Goal: Task Accomplishment & Management: Complete application form

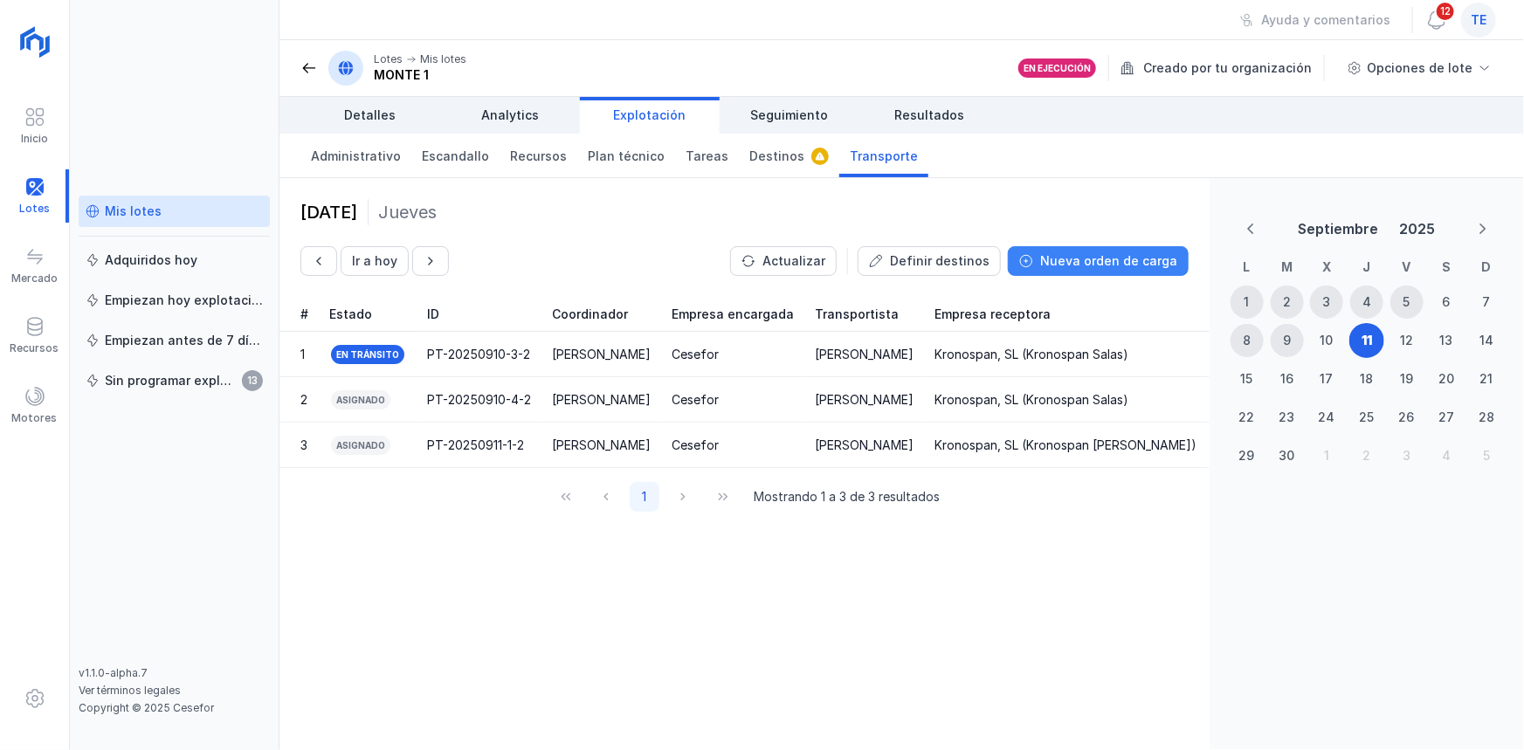
click at [1100, 246] on button "Nueva orden de carga" at bounding box center [1098, 261] width 181 height 30
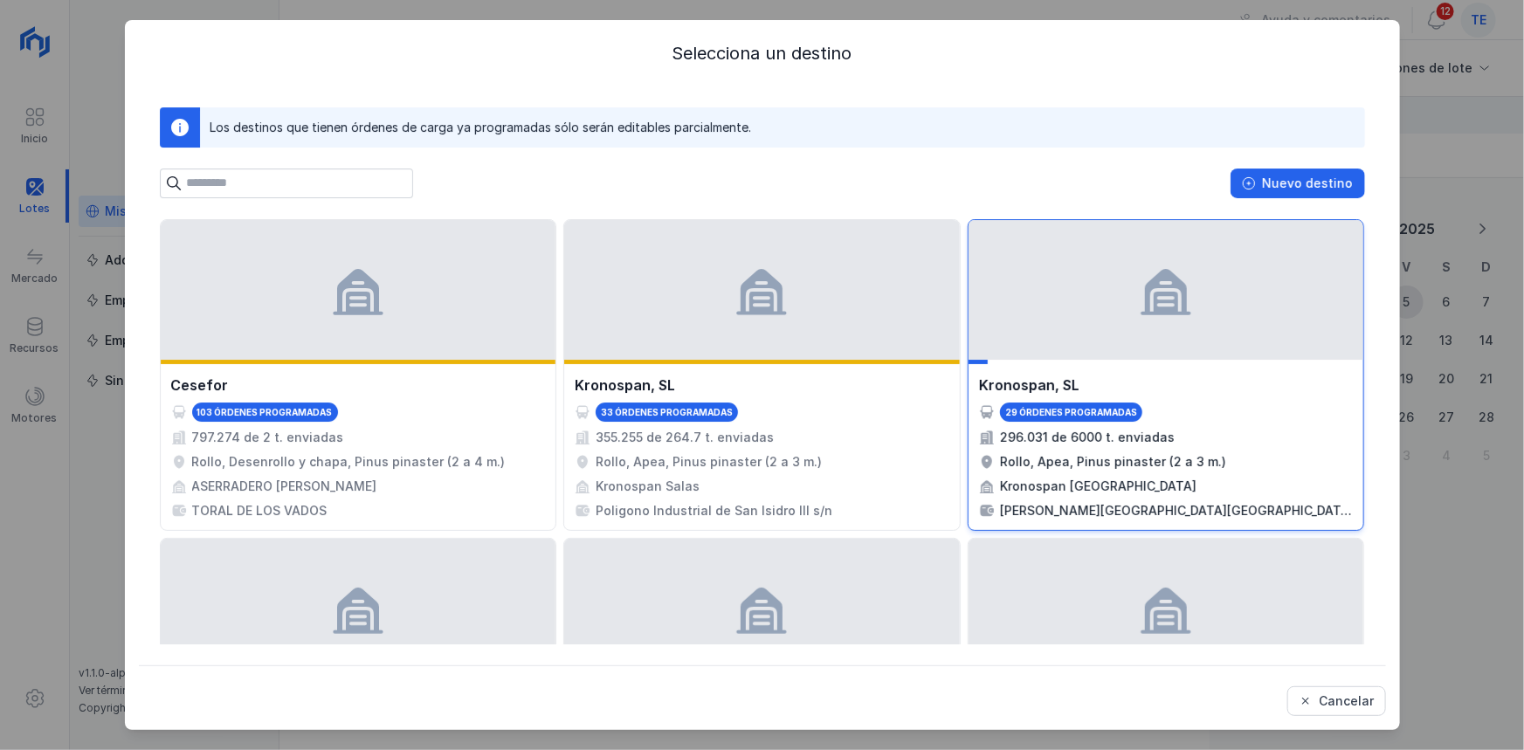
click at [1167, 361] on div "Kronospan, SL 29 órdenes programadas 296.031 de 6000 t. enviadas Rollo, Apea, P…" at bounding box center [1166, 375] width 397 height 312
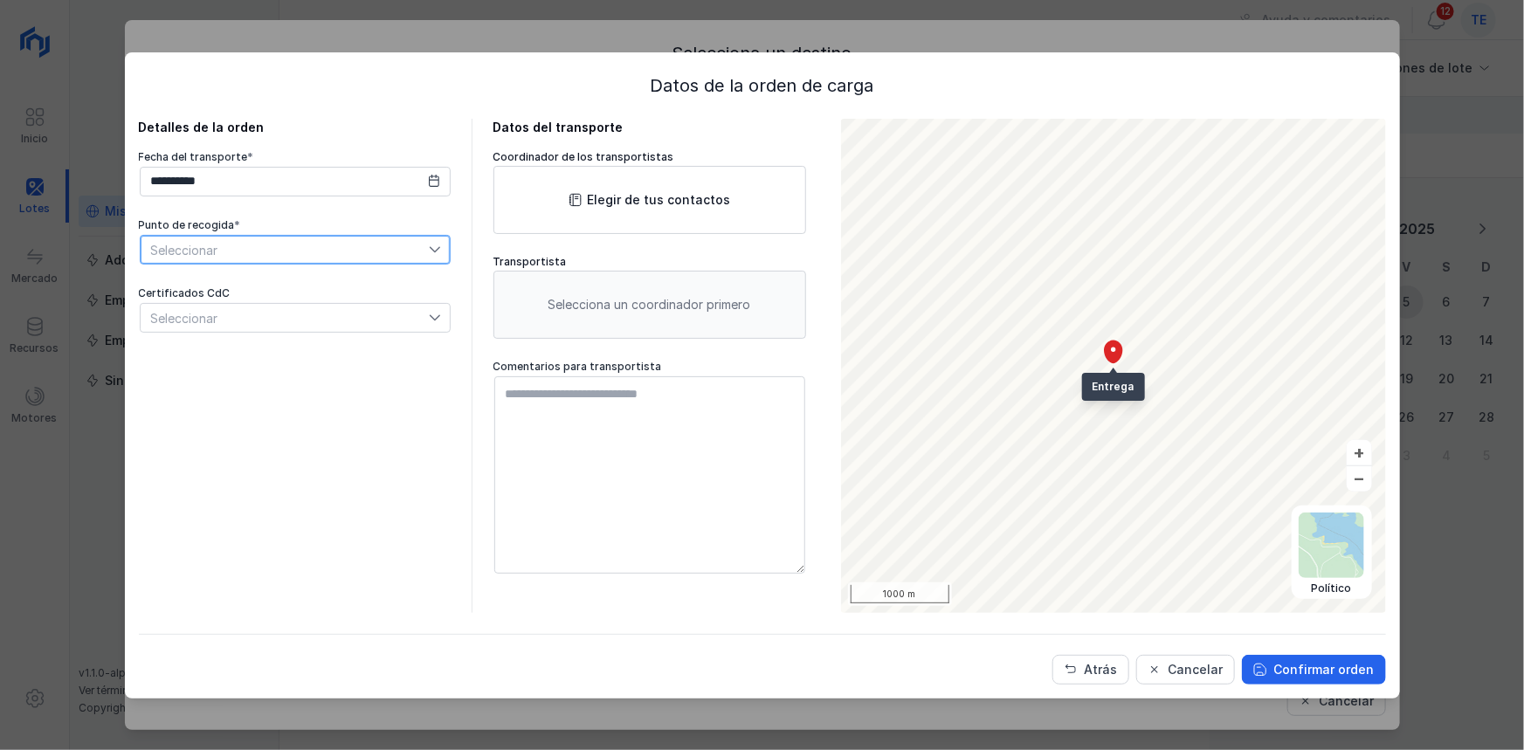
click at [397, 252] on span "Seleccionar" at bounding box center [285, 250] width 288 height 28
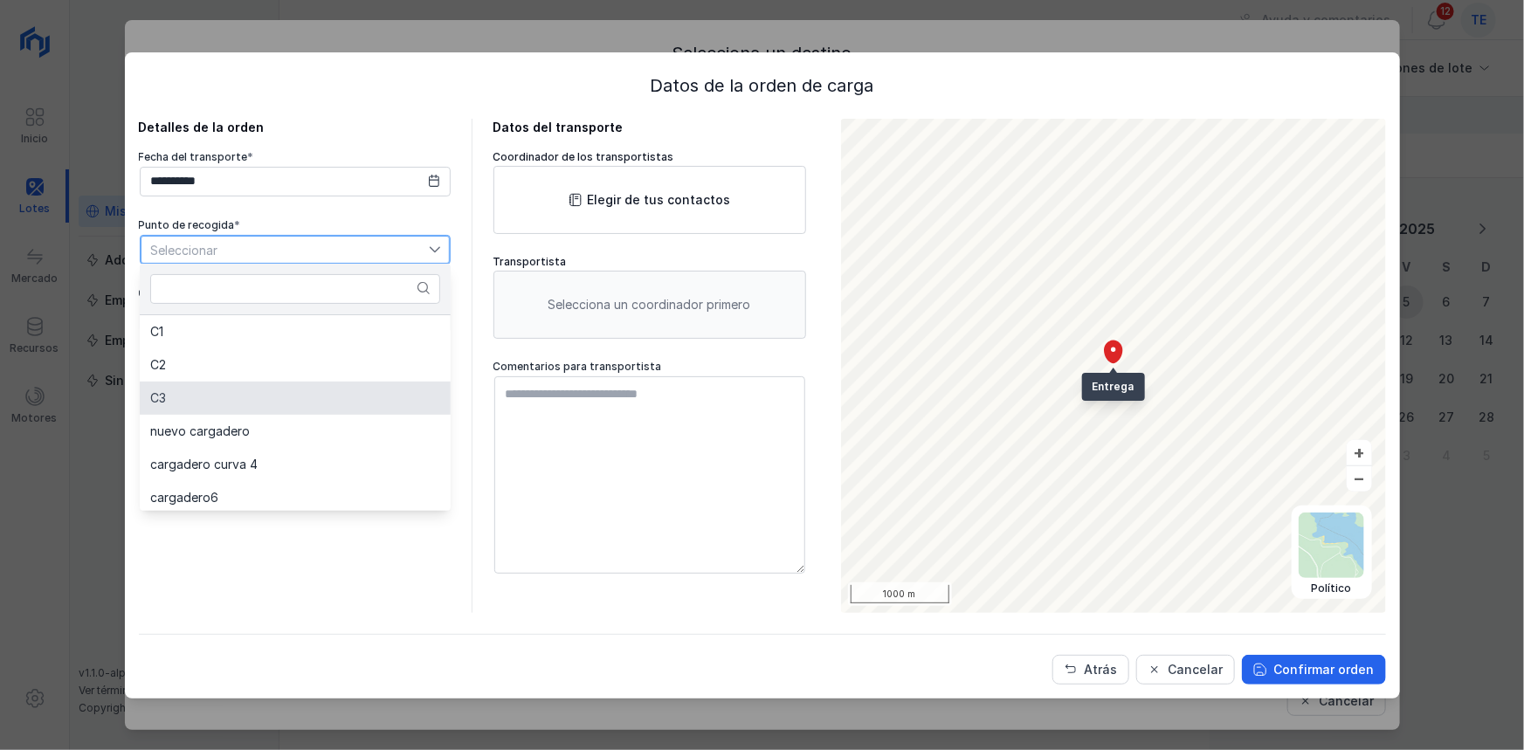
click at [332, 397] on li "C3" at bounding box center [295, 398] width 311 height 33
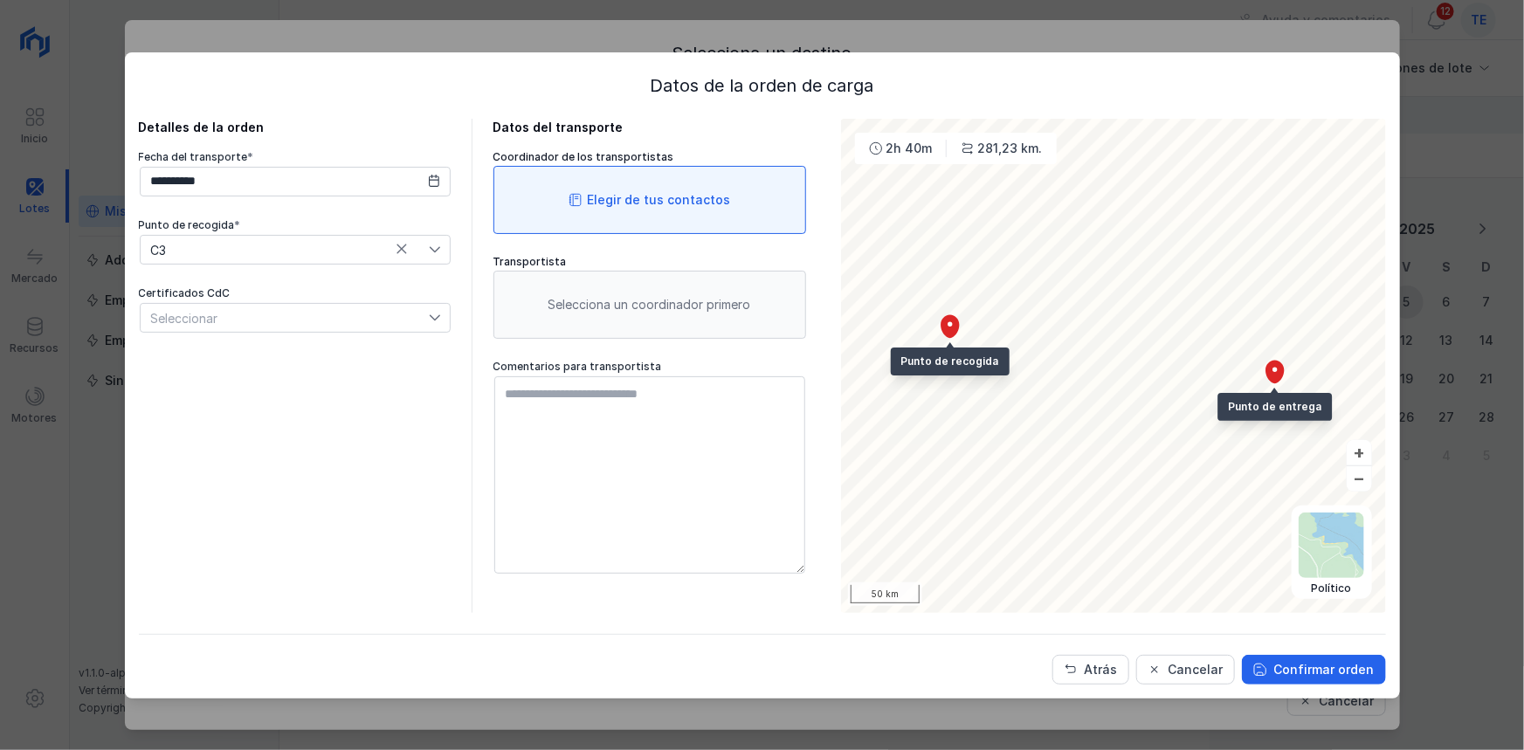
click at [637, 218] on div "Elegir de tus contactos" at bounding box center [650, 200] width 313 height 68
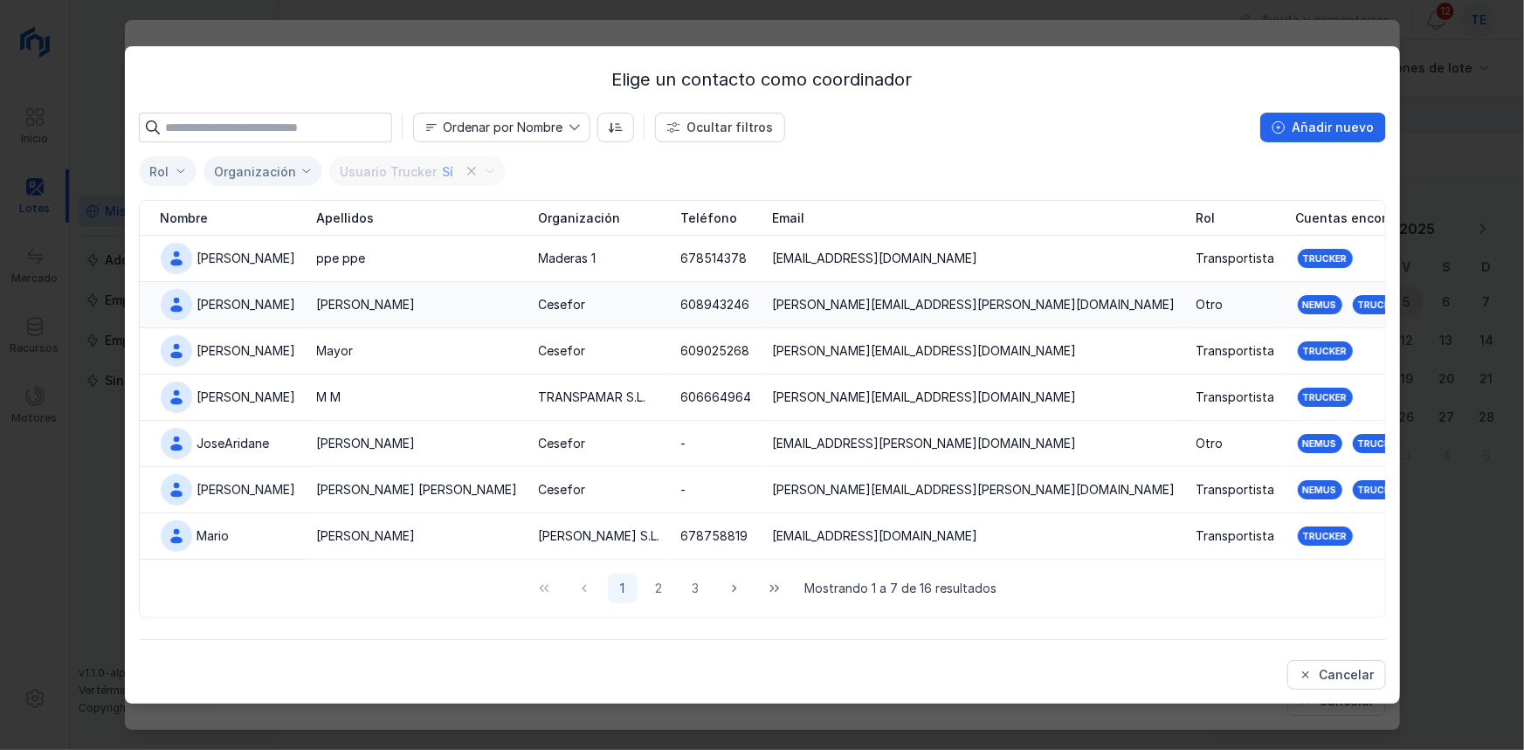
click at [455, 322] on td "Cano" at bounding box center [418, 305] width 222 height 46
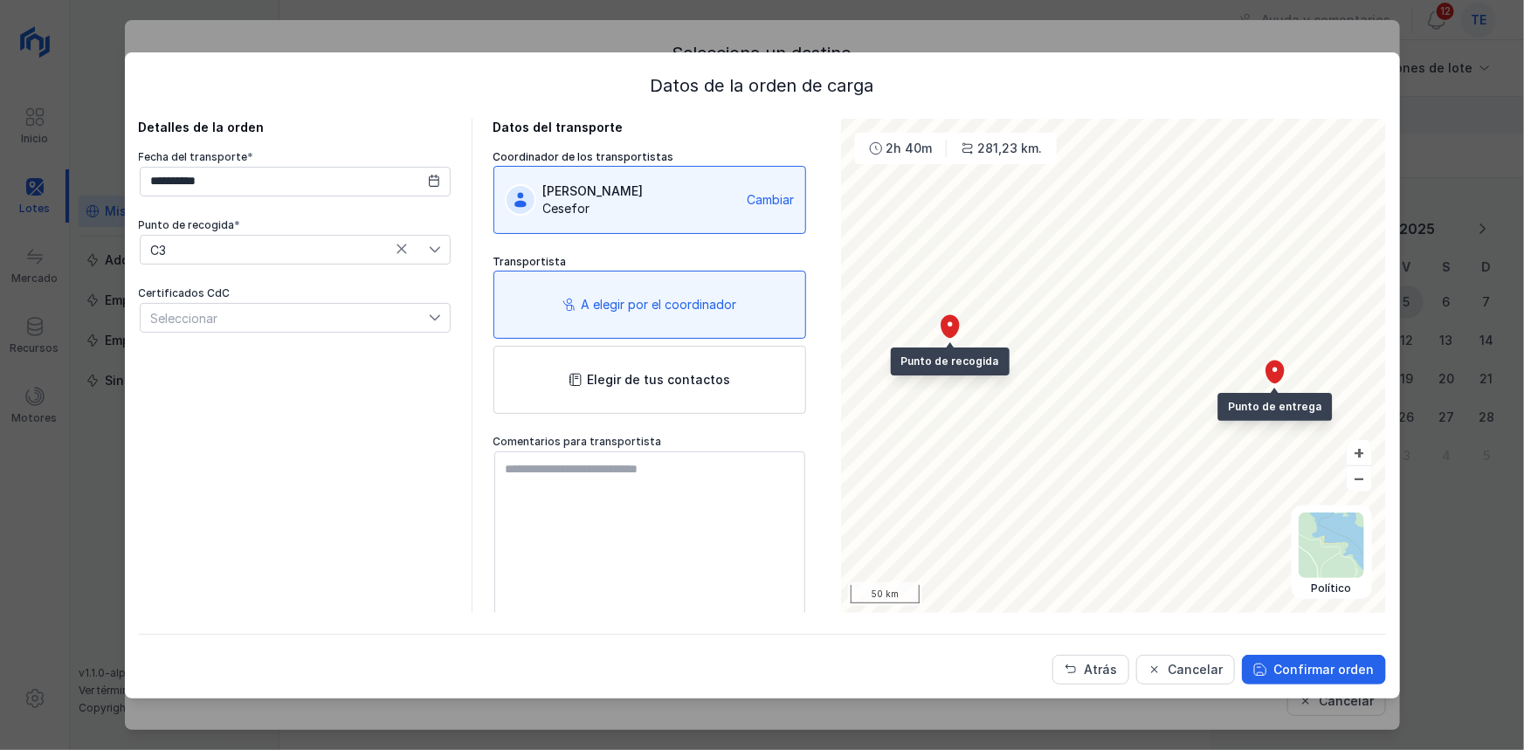
click at [665, 192] on div "Alejandro Cano" at bounding box center [641, 191] width 197 height 17
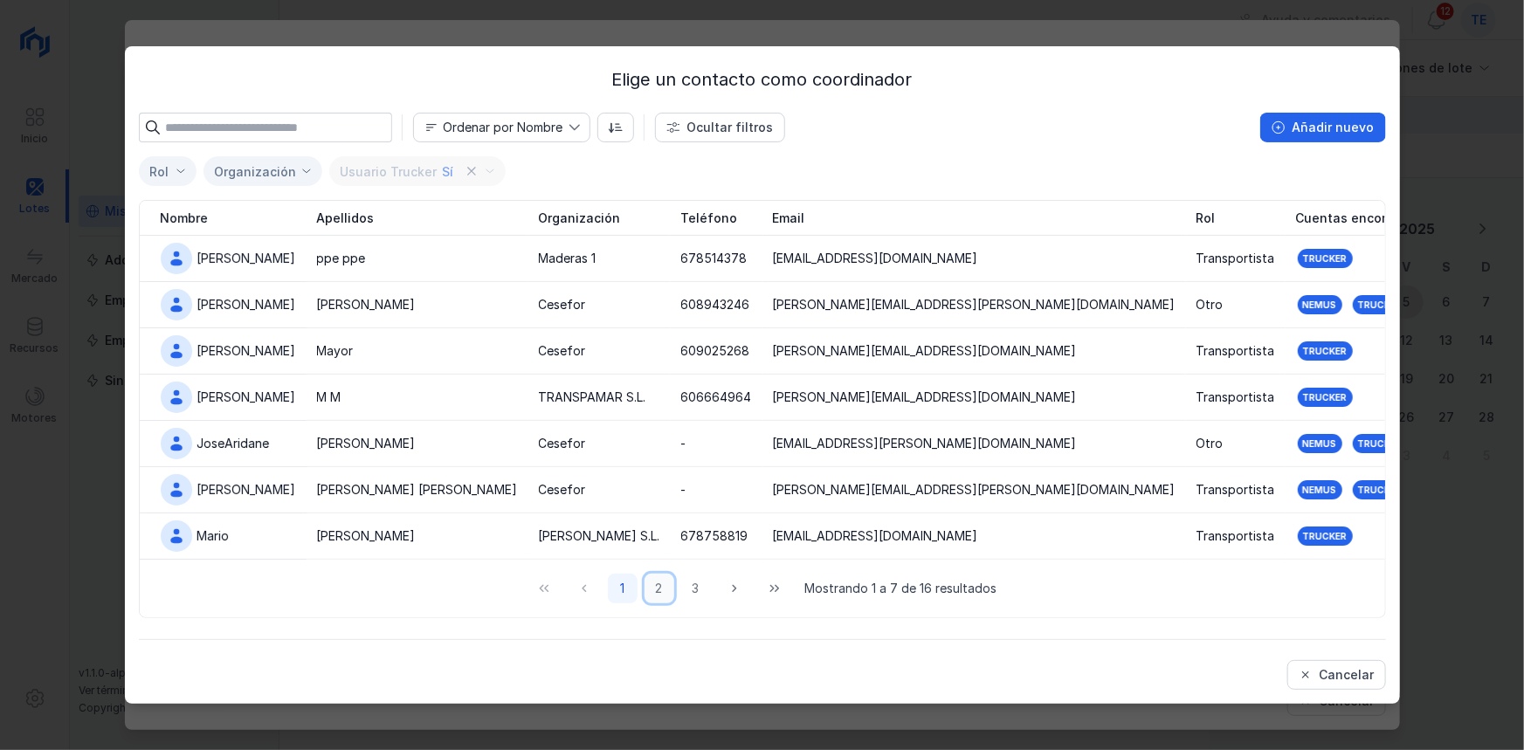
click at [660, 590] on button "2" at bounding box center [660, 589] width 30 height 30
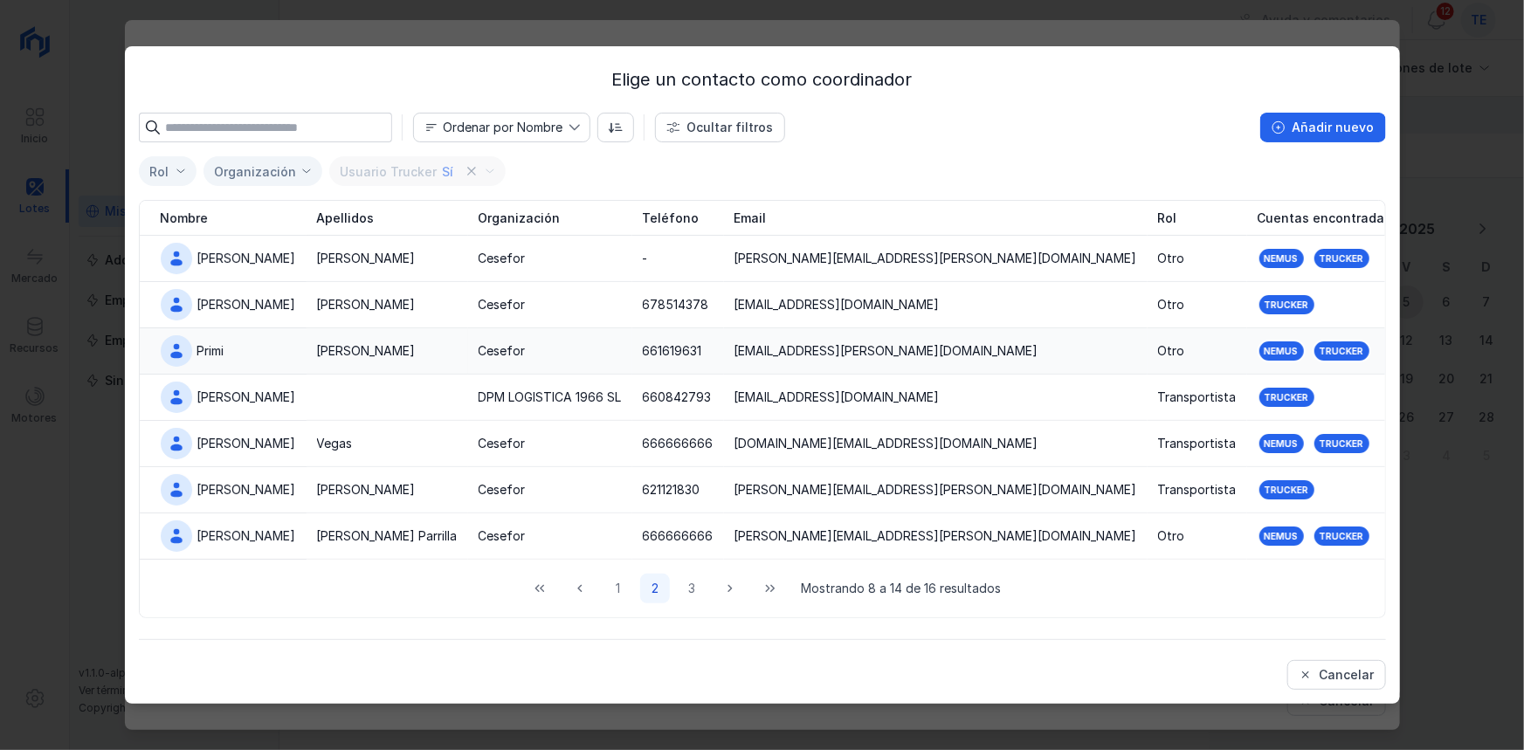
click at [480, 345] on div "Cesefor" at bounding box center [502, 350] width 47 height 17
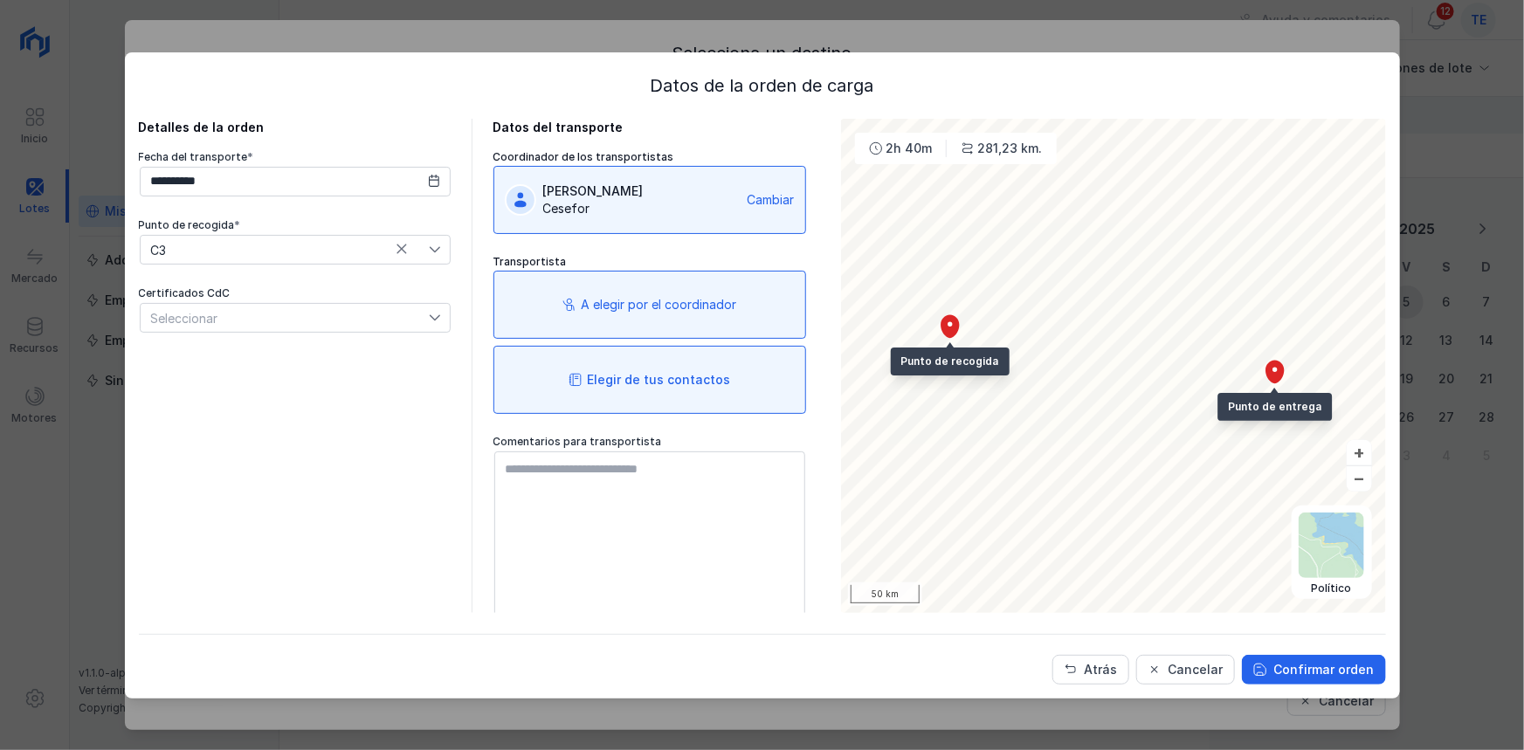
click at [605, 362] on div "Elegir de tus contactos" at bounding box center [650, 380] width 313 height 68
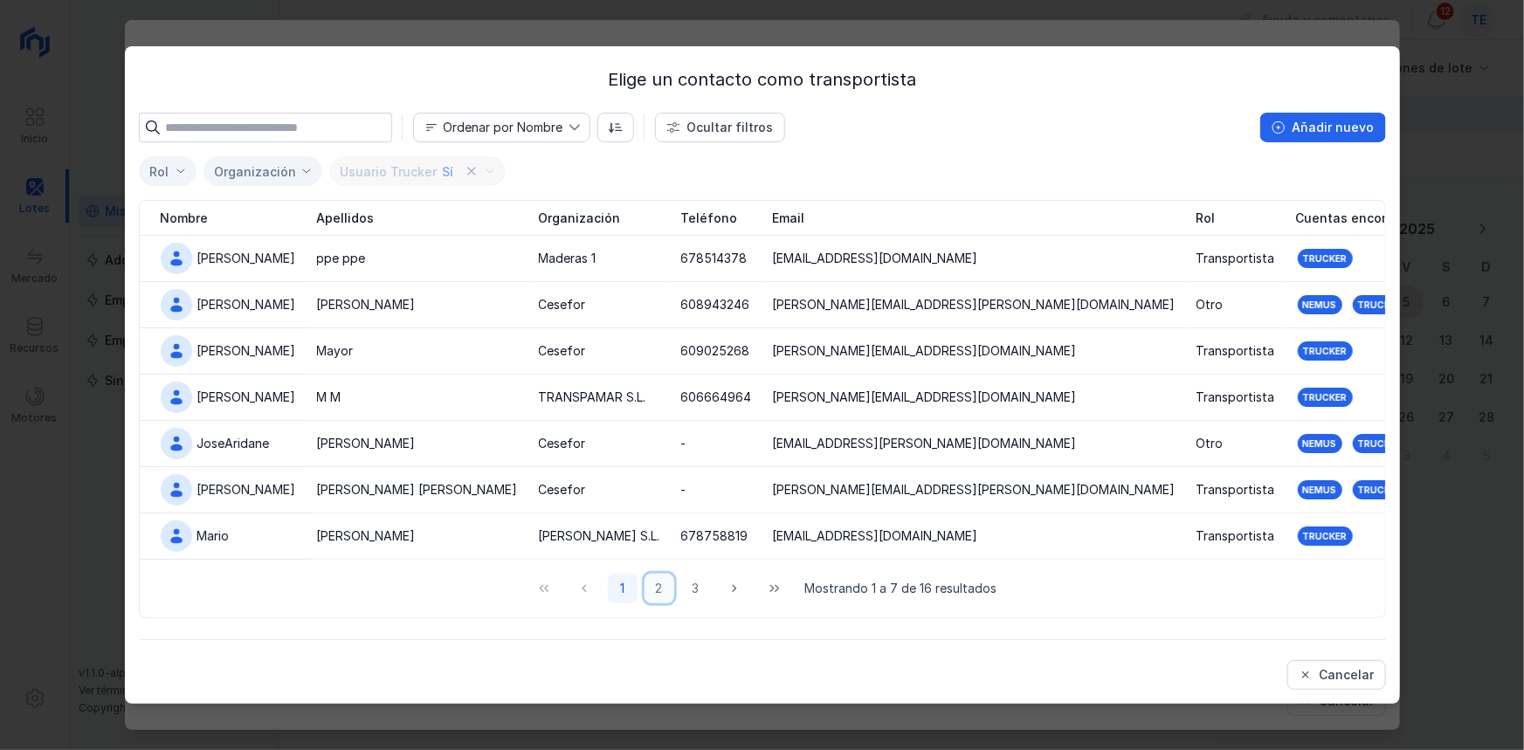
click at [654, 586] on button "2" at bounding box center [660, 589] width 30 height 30
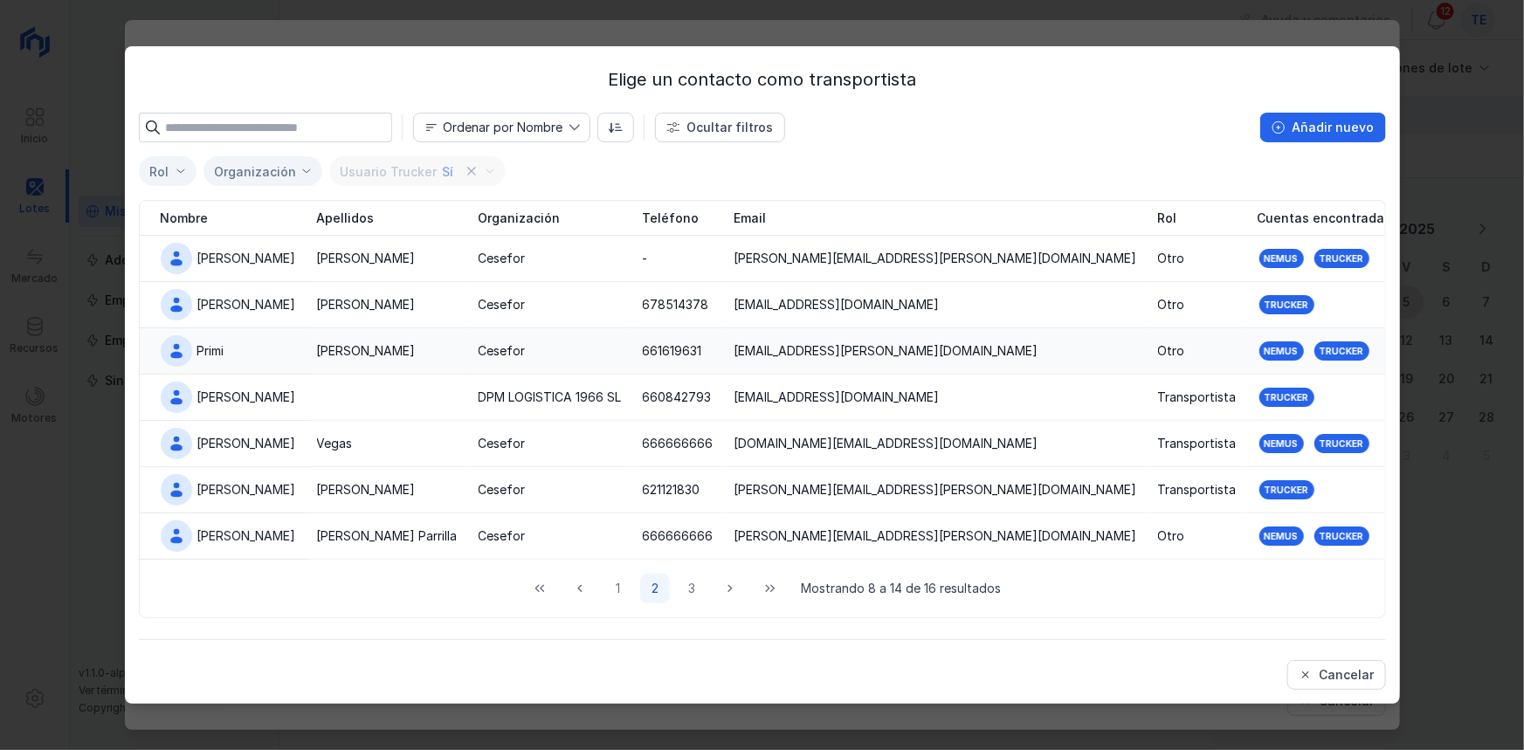
click at [253, 358] on div "Primi" at bounding box center [228, 350] width 135 height 31
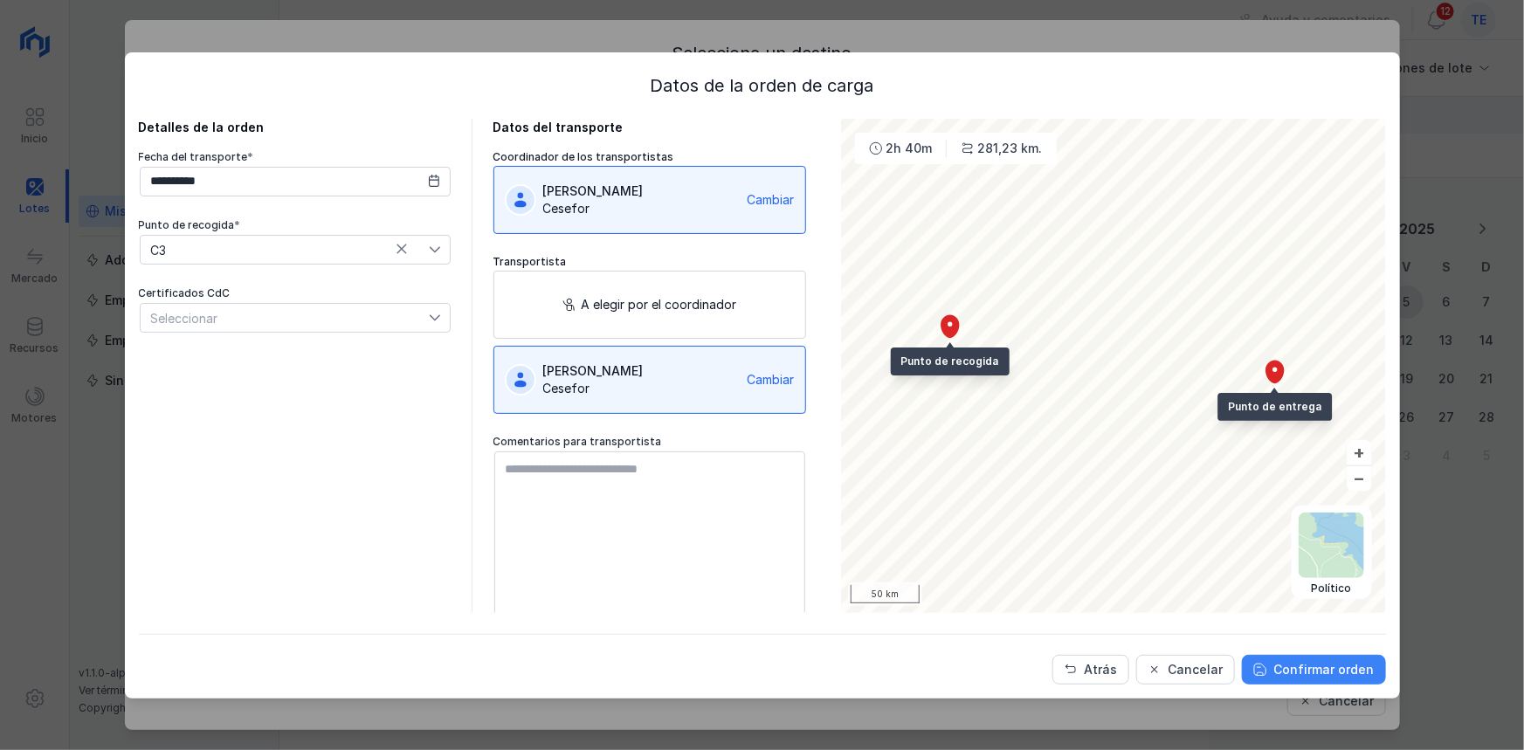
click at [1326, 669] on div "Confirmar orden" at bounding box center [1324, 669] width 100 height 17
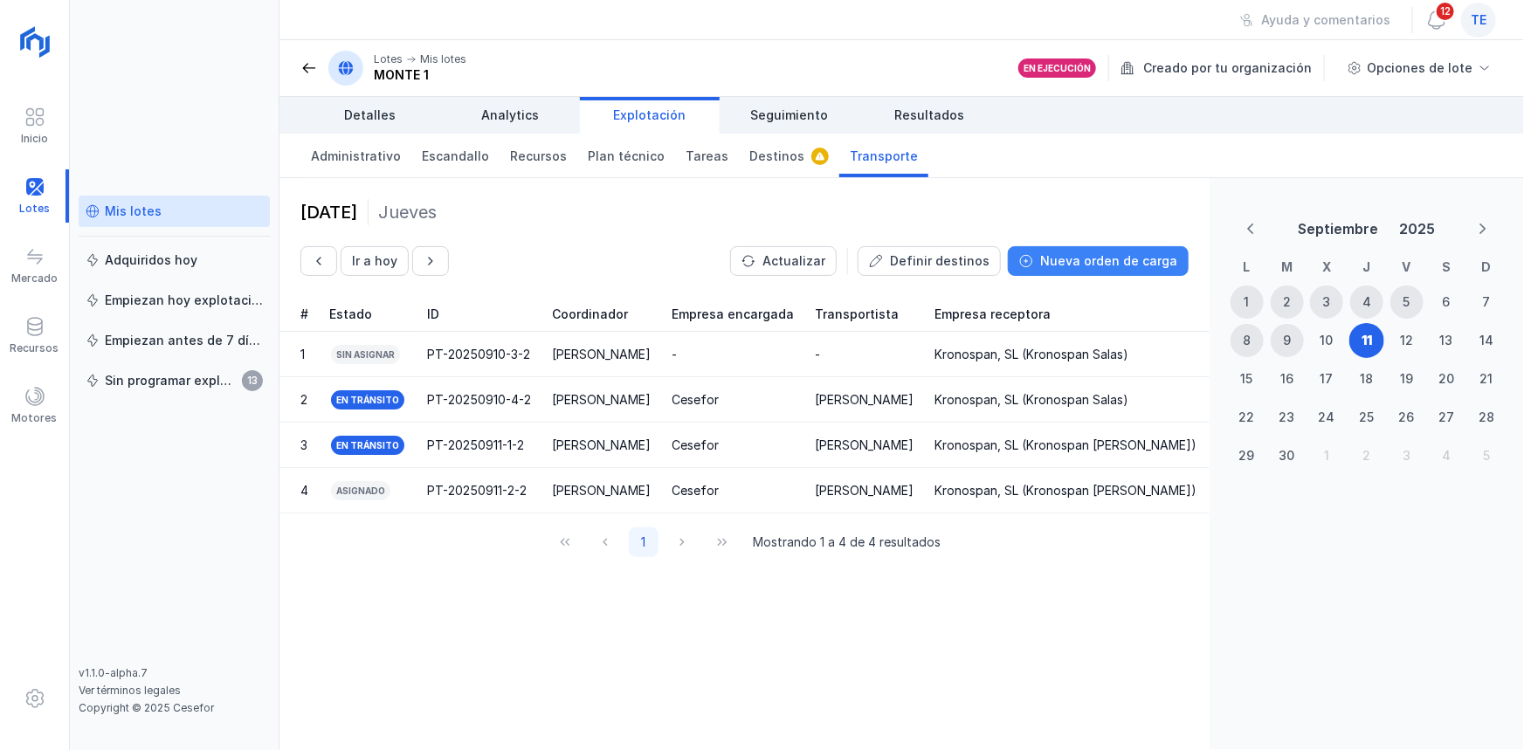
click at [1138, 266] on div "Nueva orden de carga" at bounding box center [1108, 260] width 137 height 17
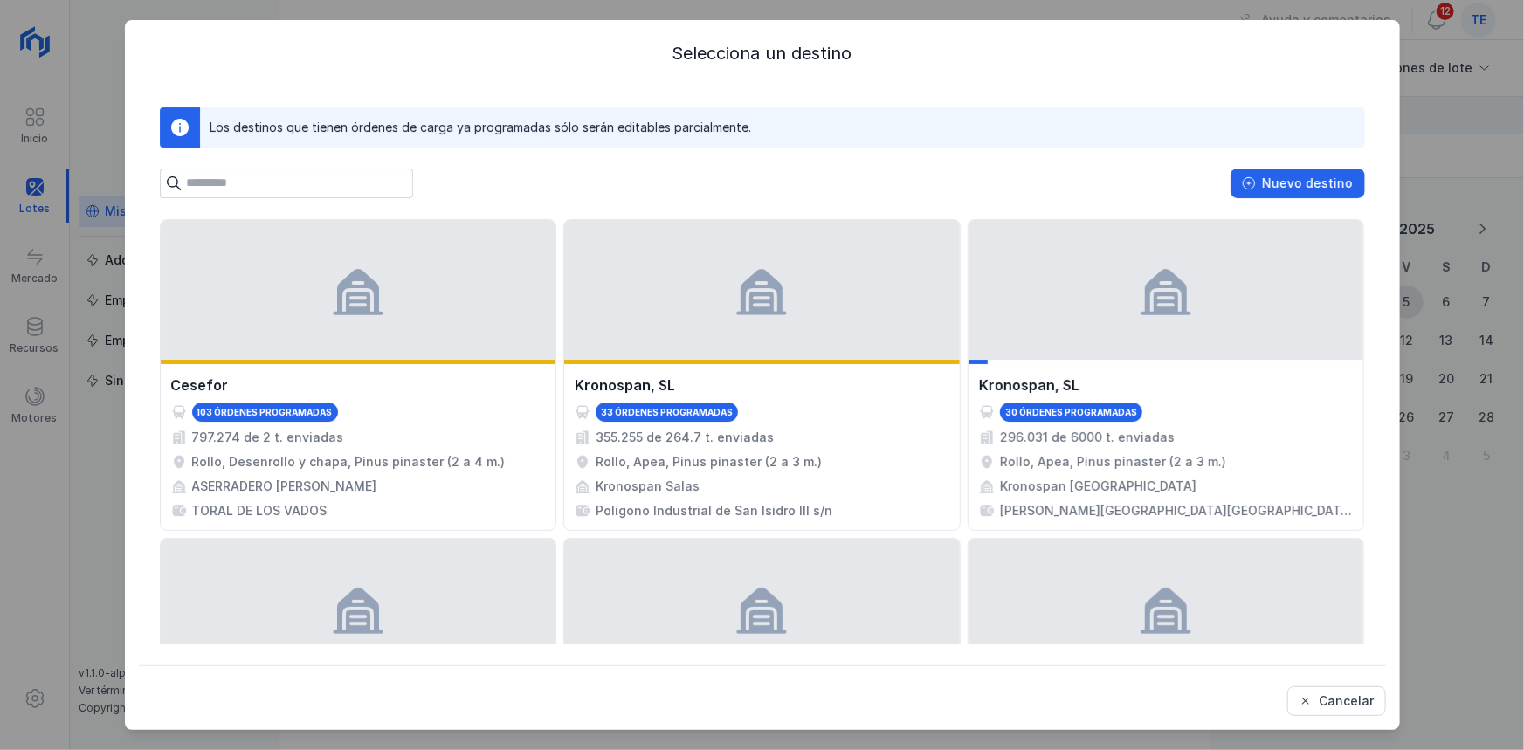
click at [1450, 195] on div "Selecciona un destino Los destinos que tienen órdenes de carga ya programadas s…" at bounding box center [762, 375] width 1524 height 750
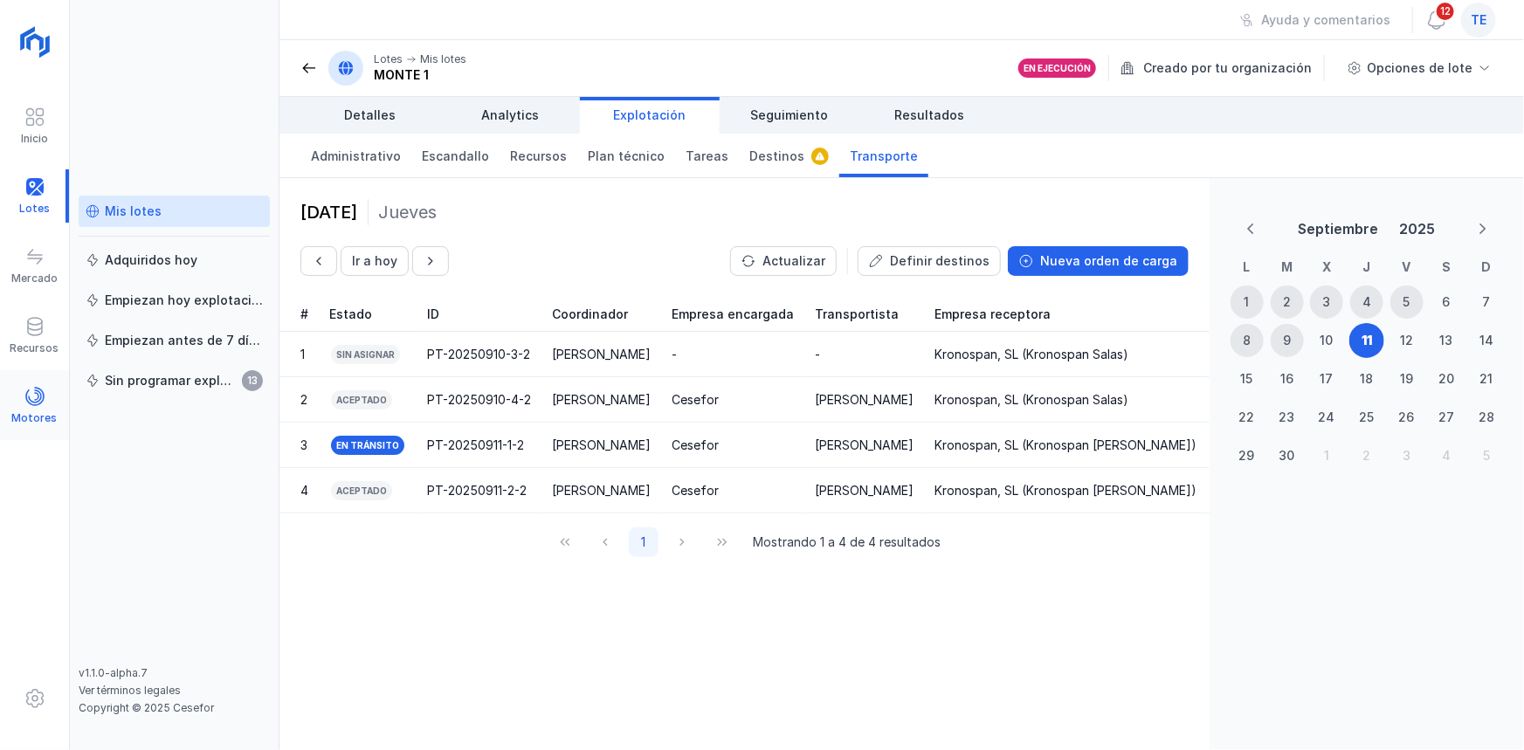
click at [35, 379] on div "Motores" at bounding box center [34, 405] width 69 height 53
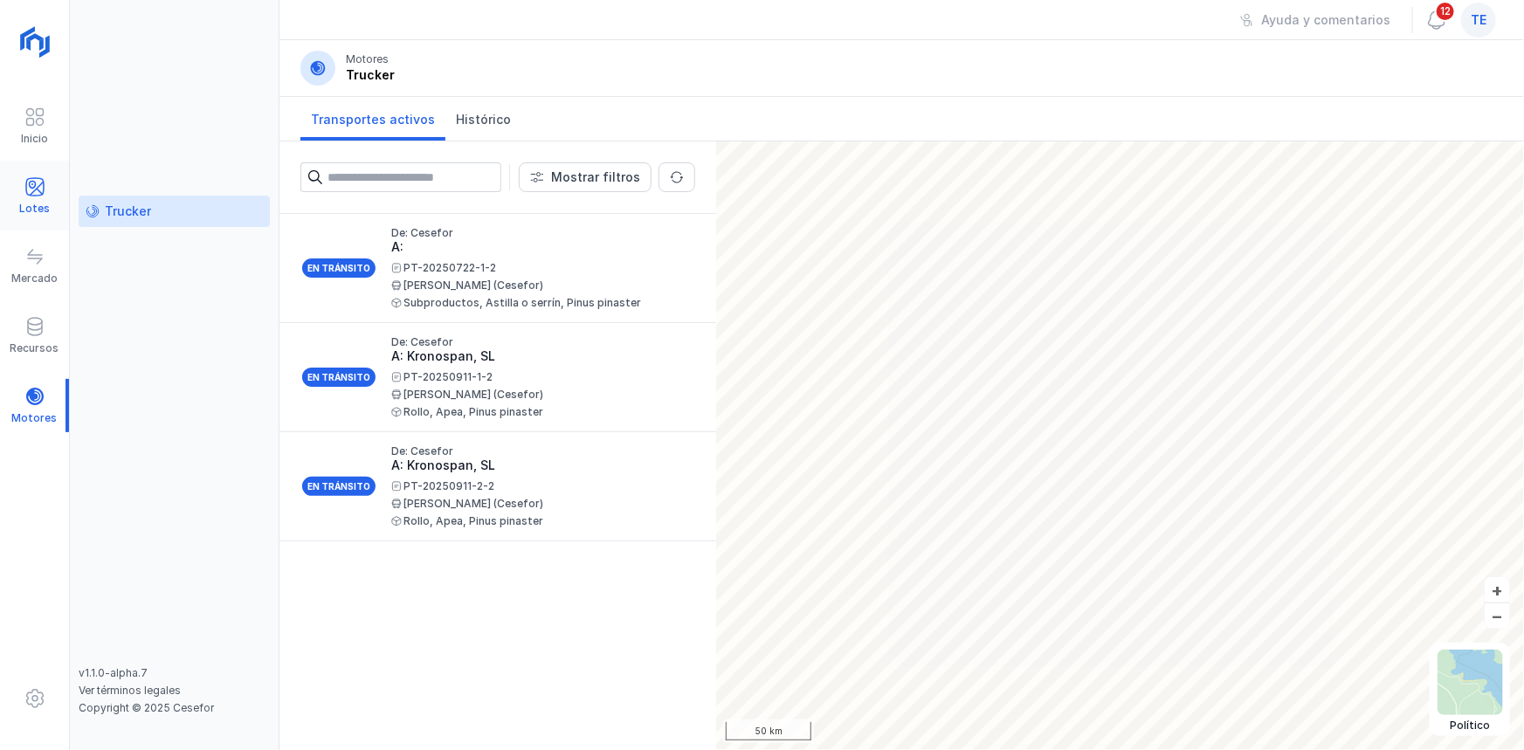
click at [20, 186] on div "Lotes" at bounding box center [34, 195] width 69 height 53
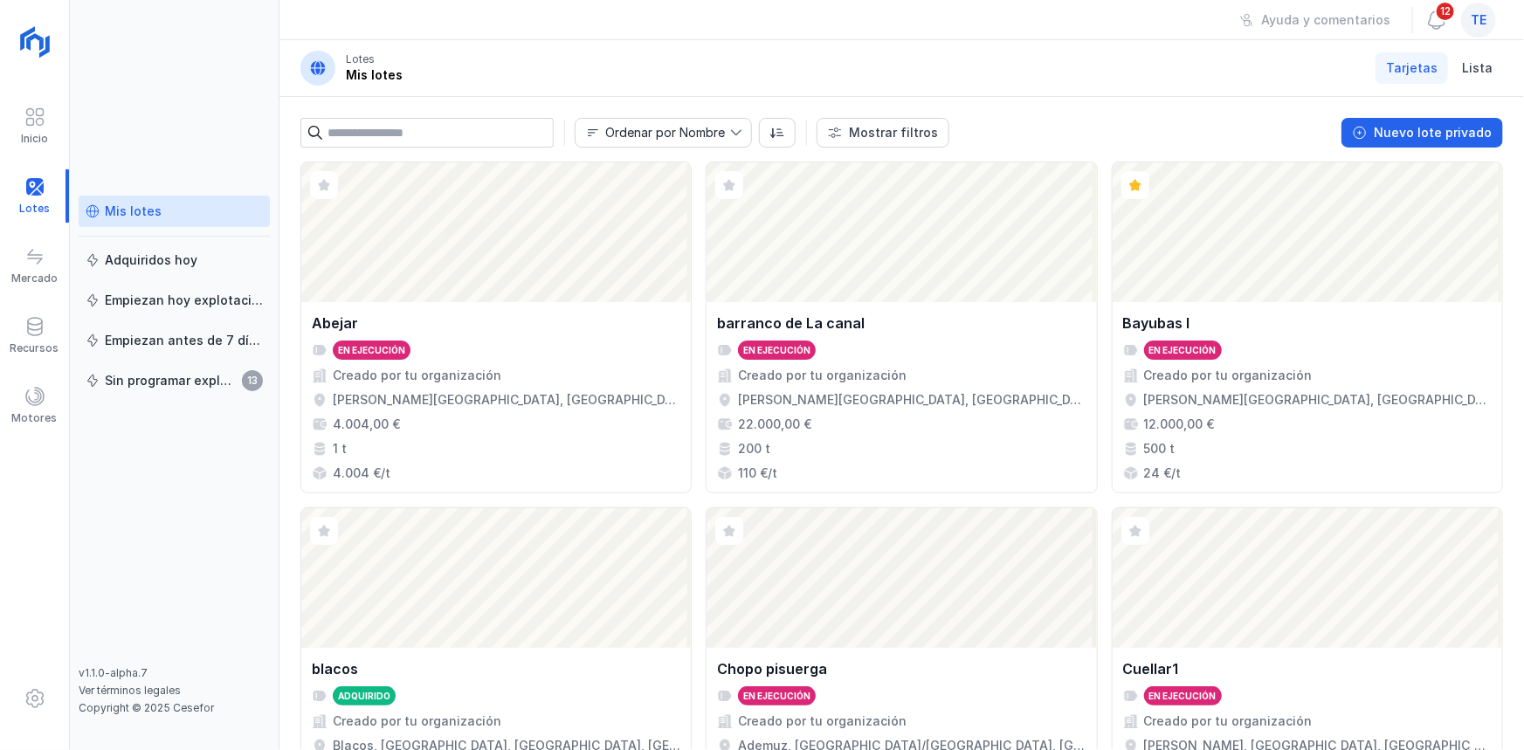
click at [1468, 27] on div "te" at bounding box center [1478, 20] width 35 height 35
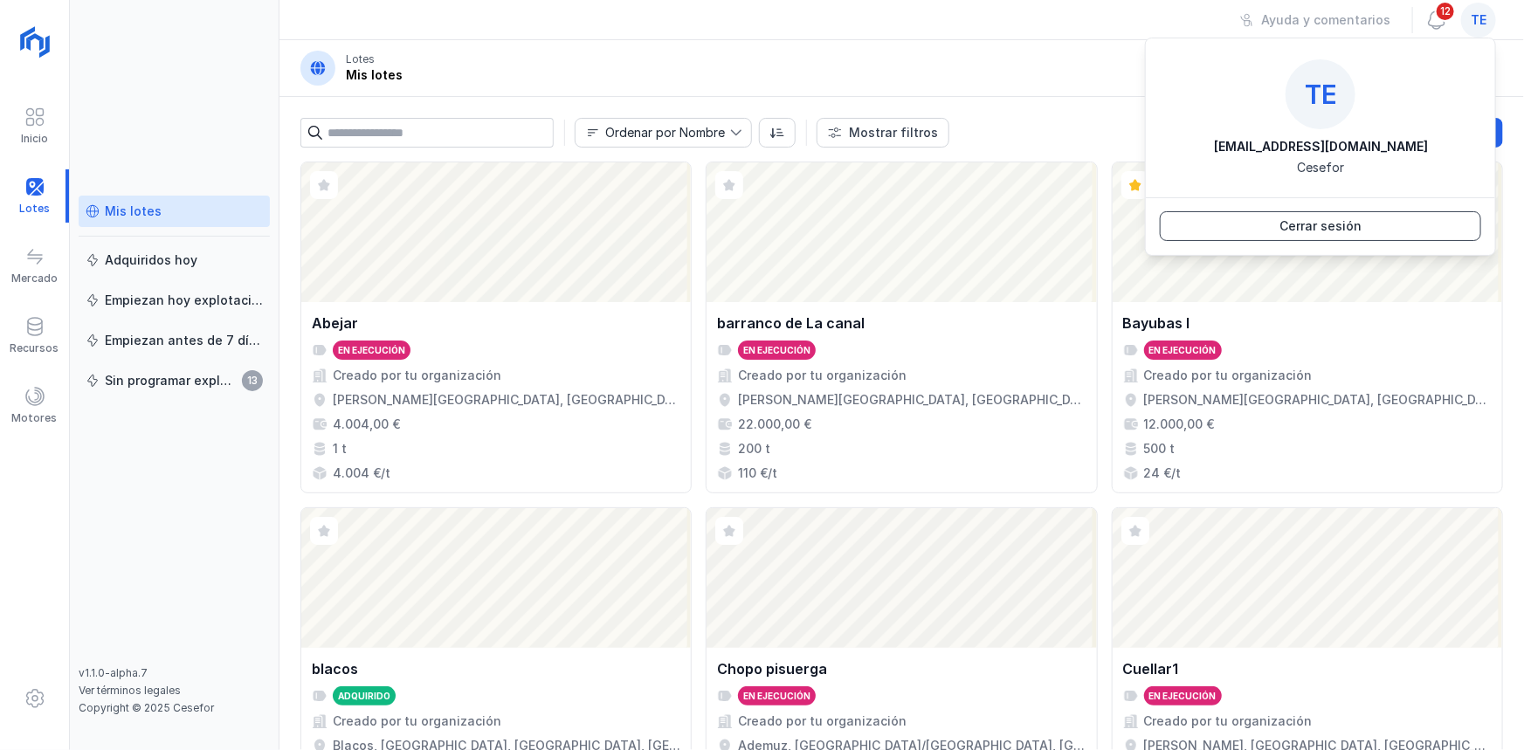
click at [1354, 216] on button "Cerrar sesión" at bounding box center [1320, 226] width 321 height 30
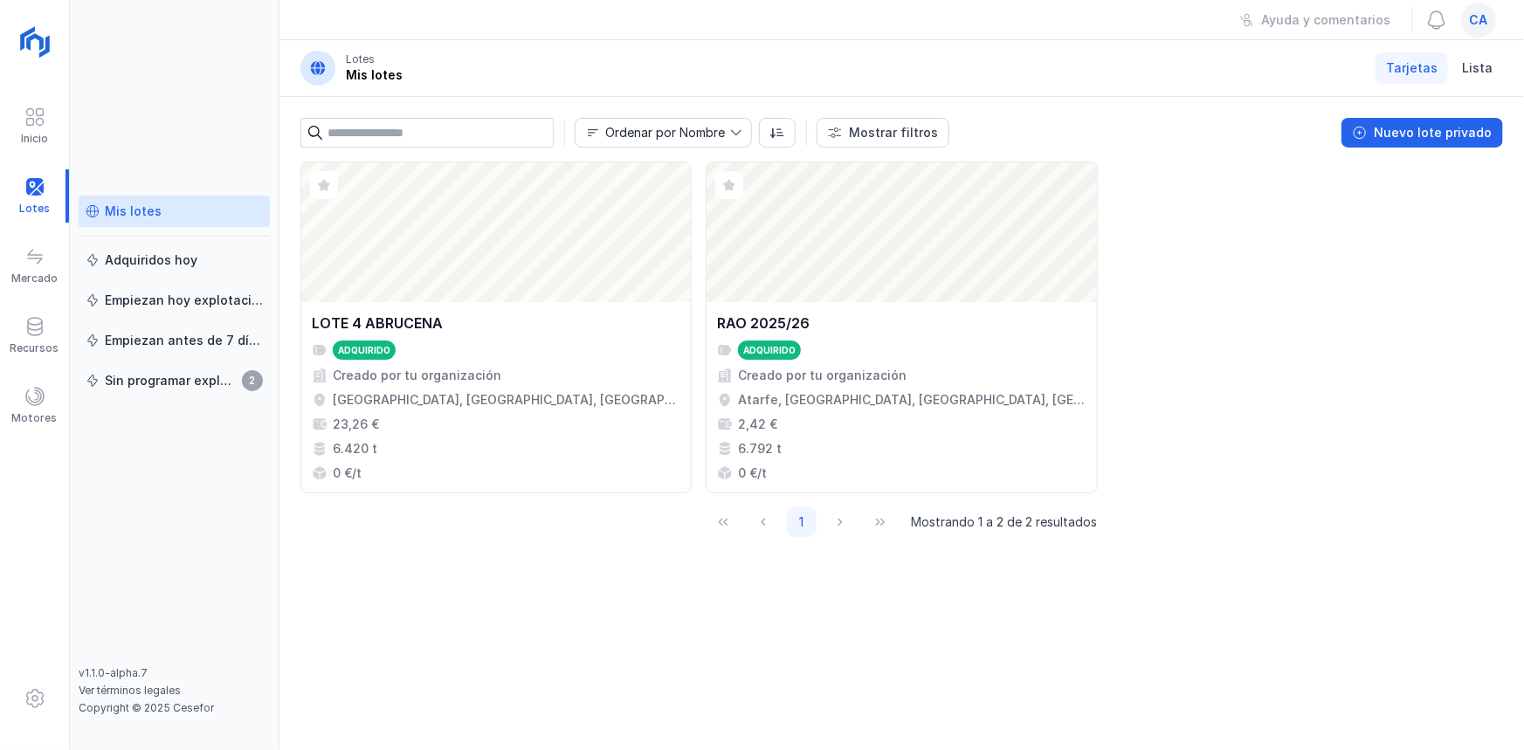
click at [1485, 17] on span "ca" at bounding box center [1479, 19] width 18 height 17
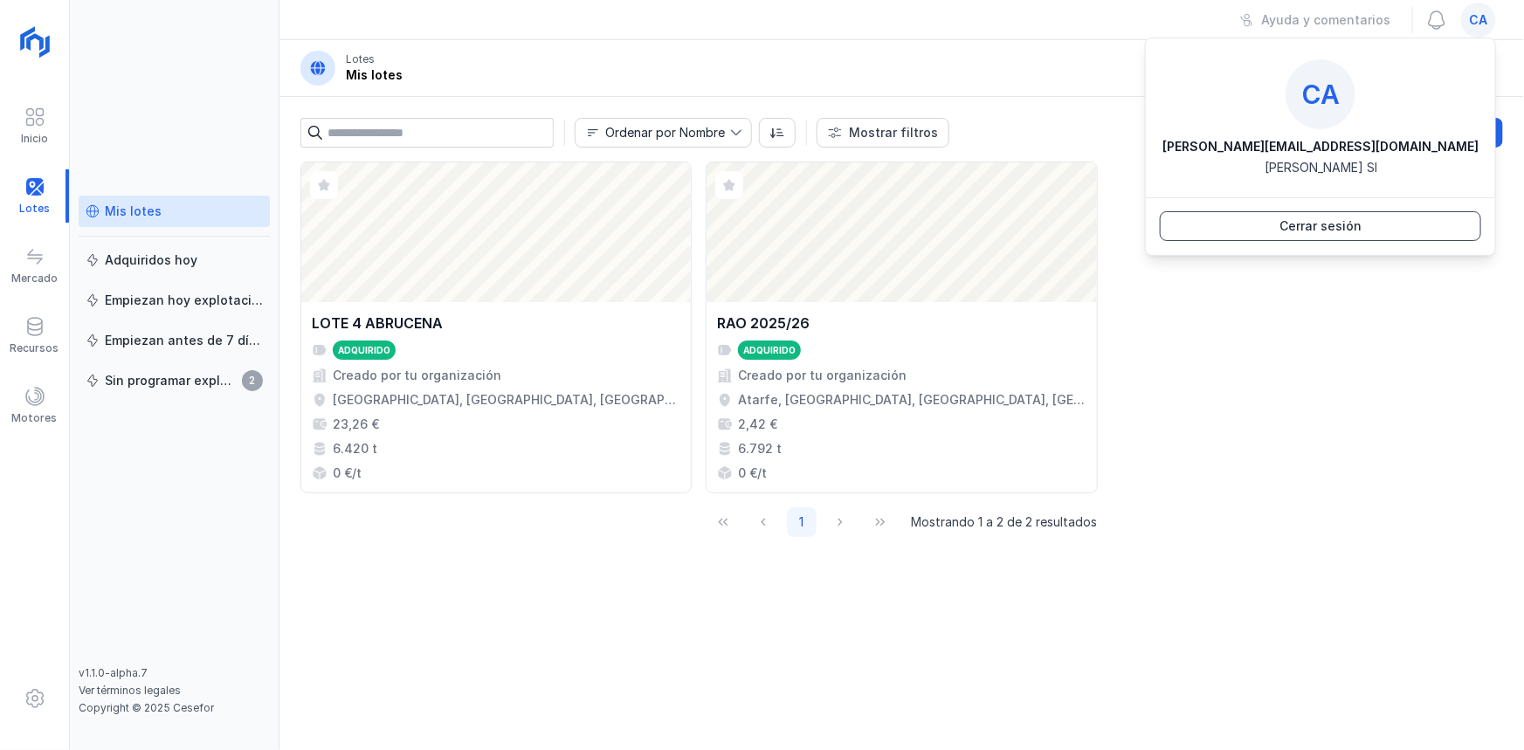
click at [1324, 227] on div "Cerrar sesión" at bounding box center [1321, 226] width 82 height 17
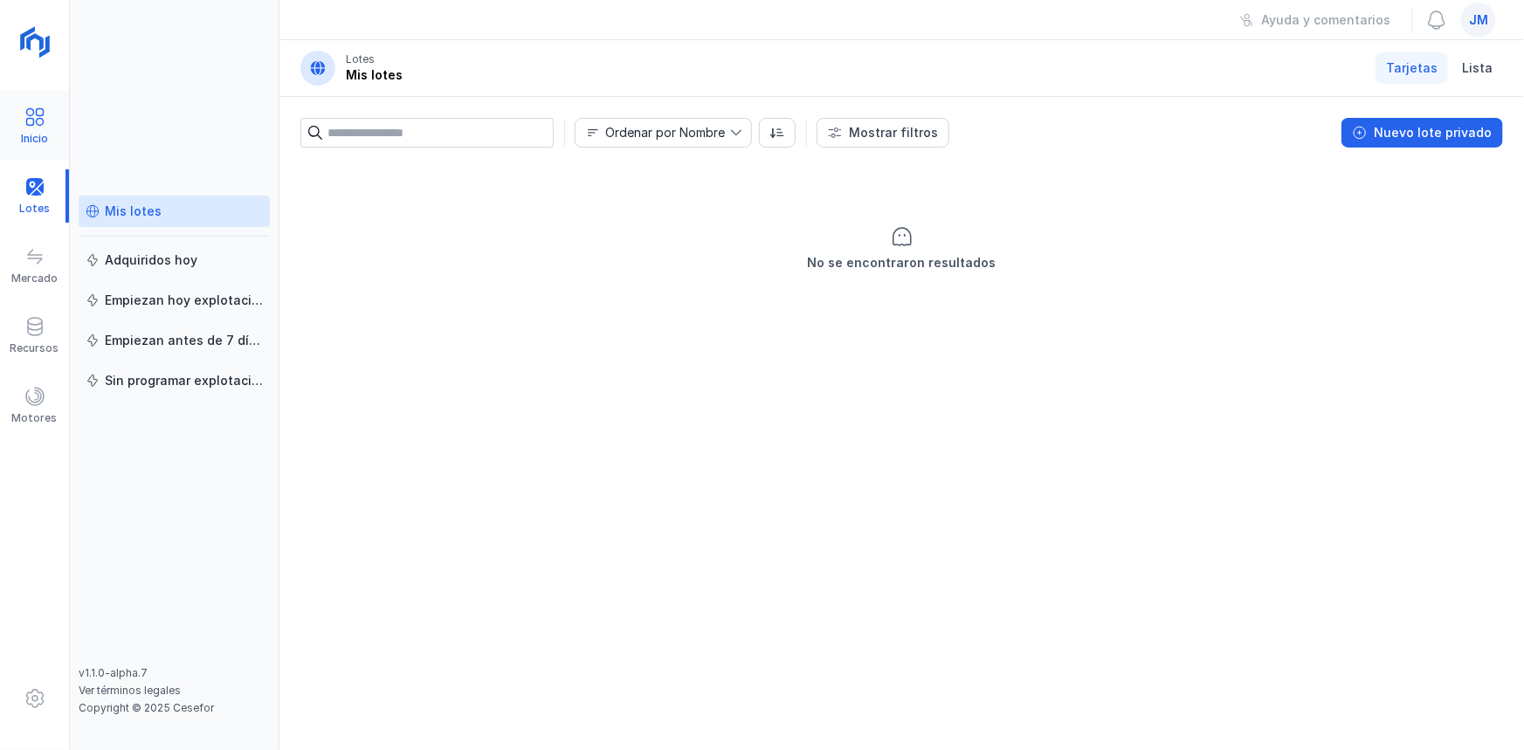
click at [26, 132] on div "Inicio" at bounding box center [34, 139] width 27 height 14
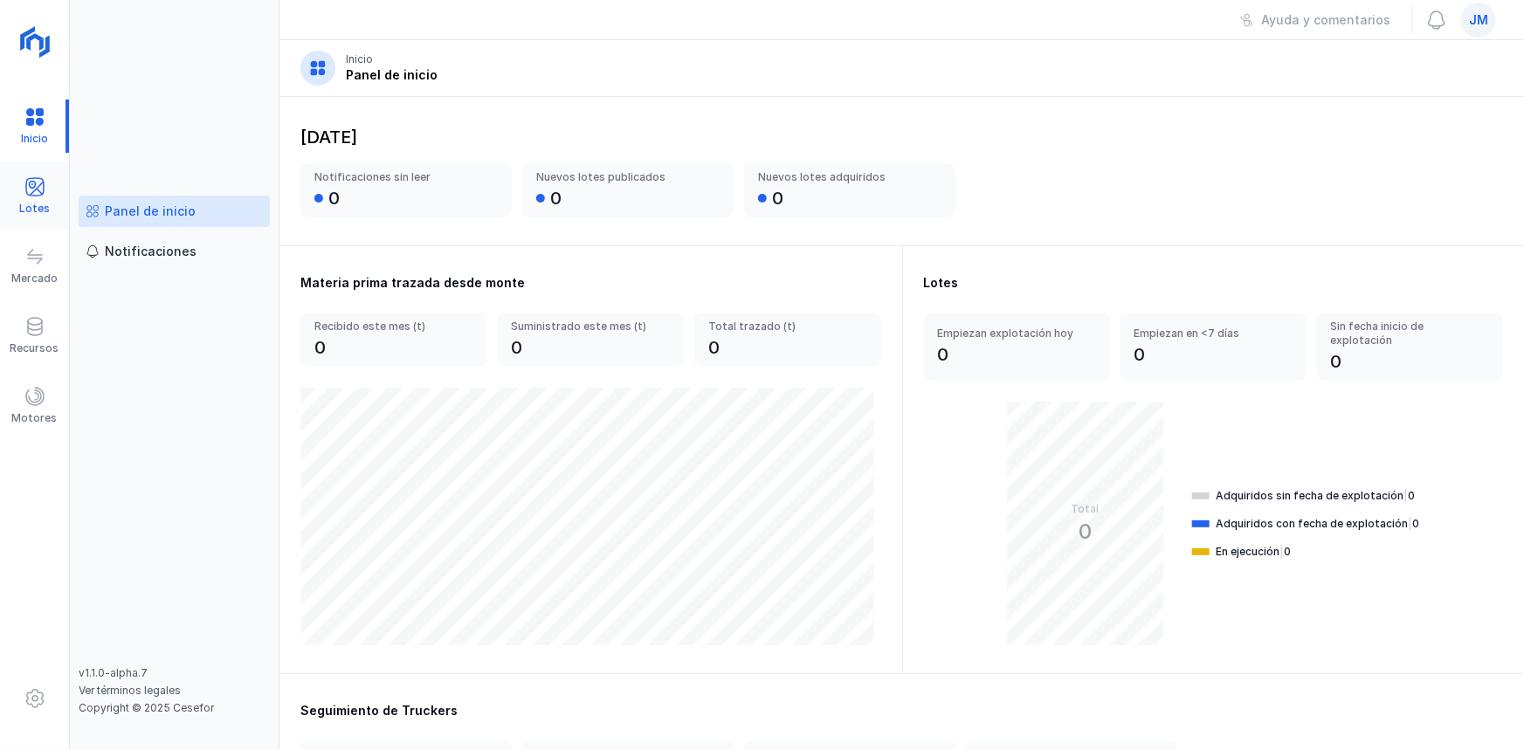
click at [35, 209] on div "Lotes" at bounding box center [34, 209] width 31 height 14
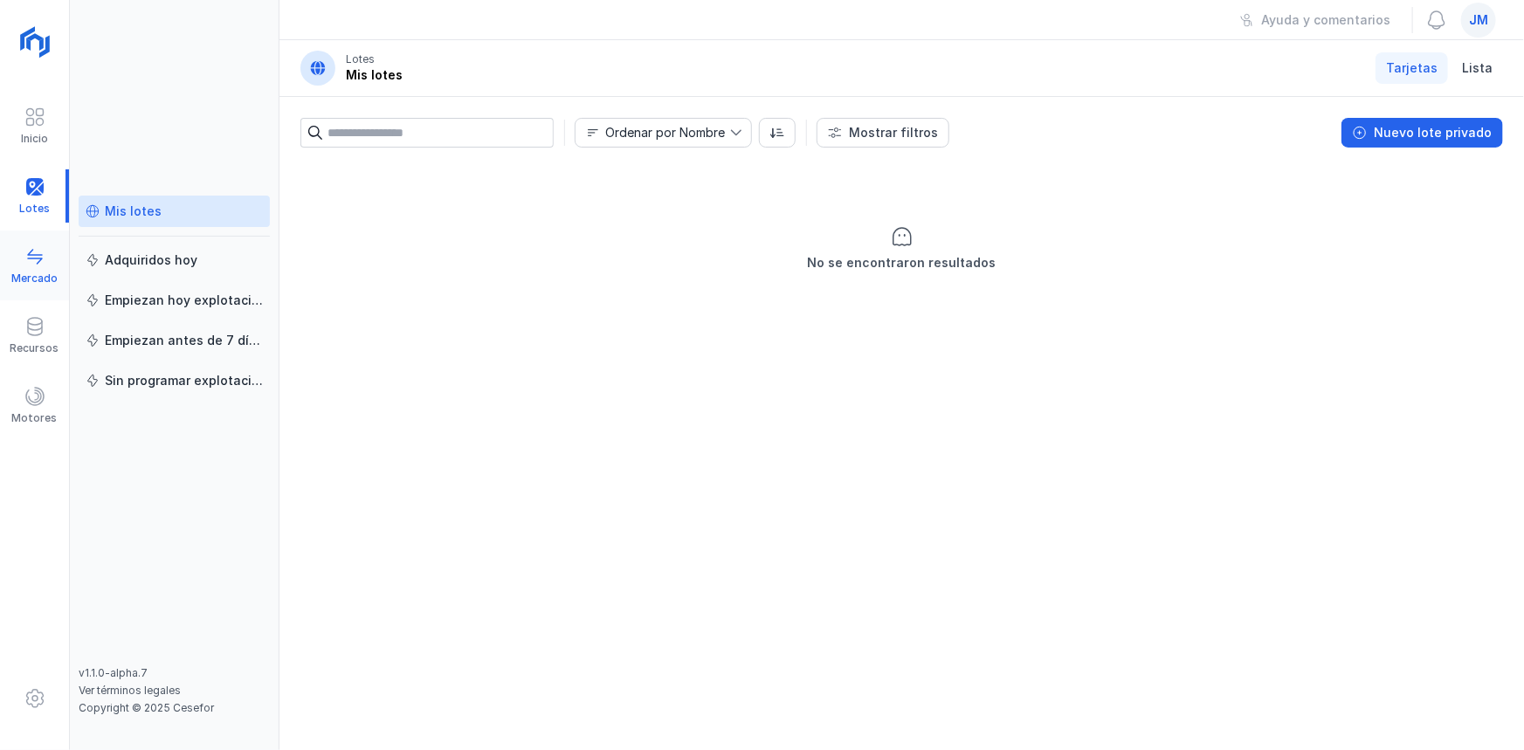
click at [49, 273] on div "Mercado" at bounding box center [34, 279] width 46 height 14
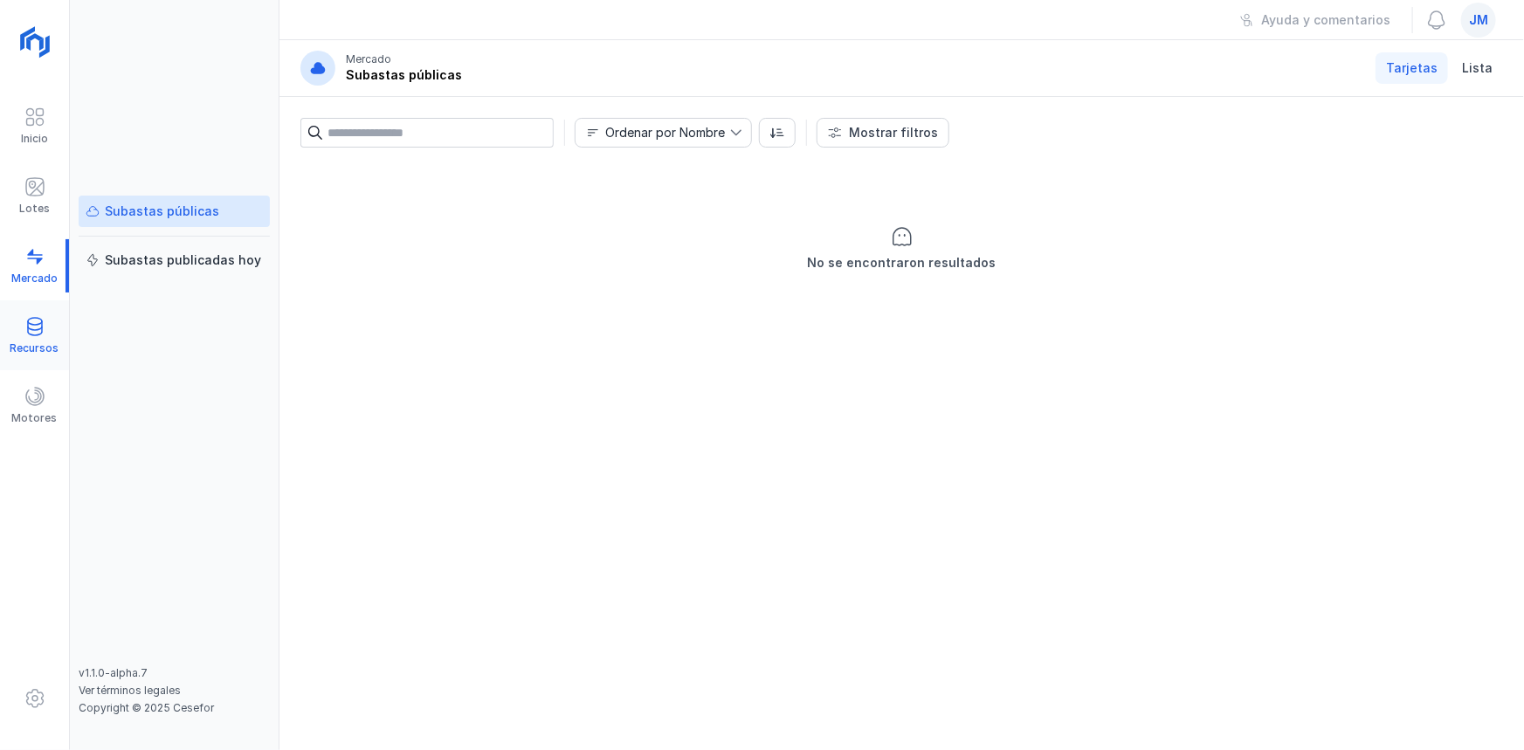
click at [45, 332] on div "Recursos" at bounding box center [34, 335] width 69 height 53
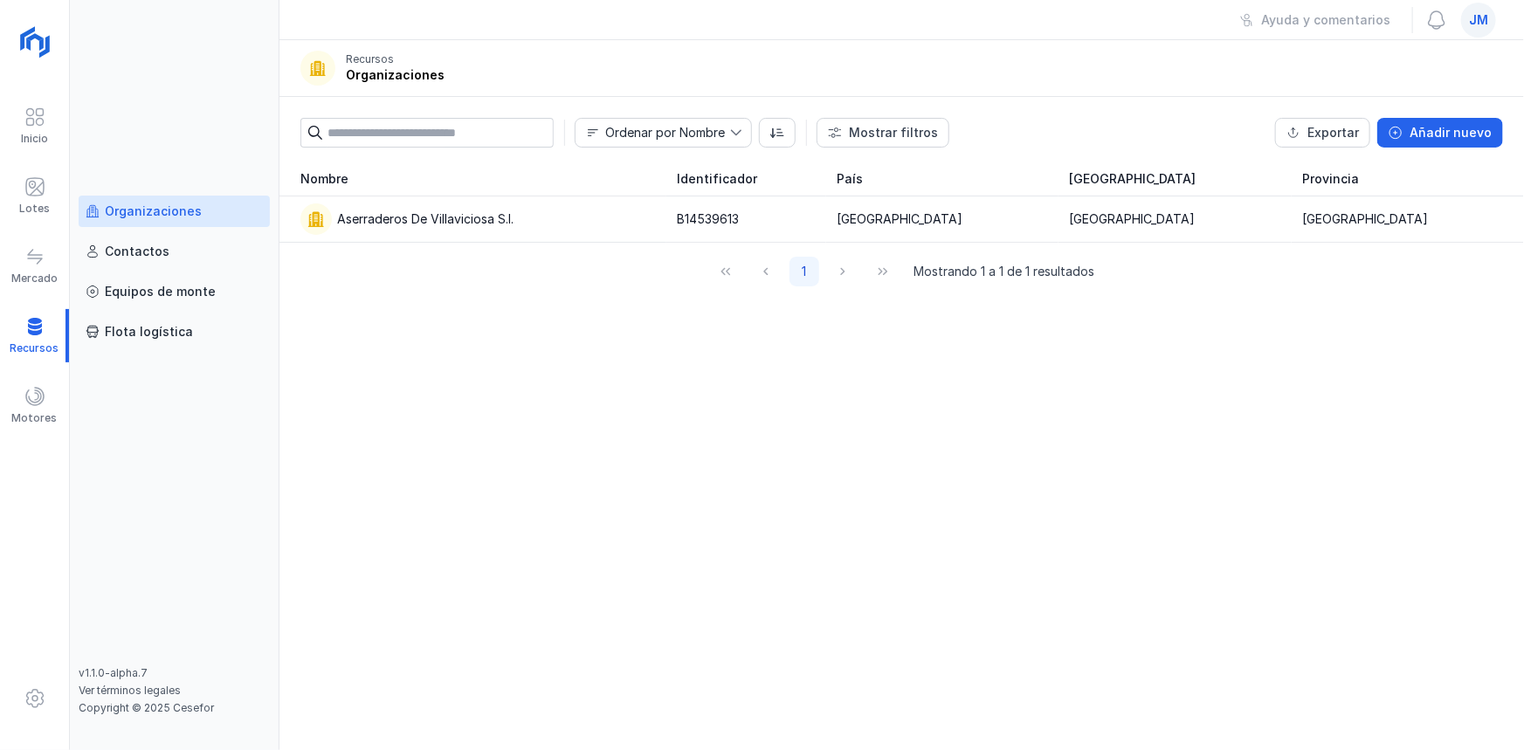
click at [1469, 25] on span "jm" at bounding box center [1478, 19] width 19 height 17
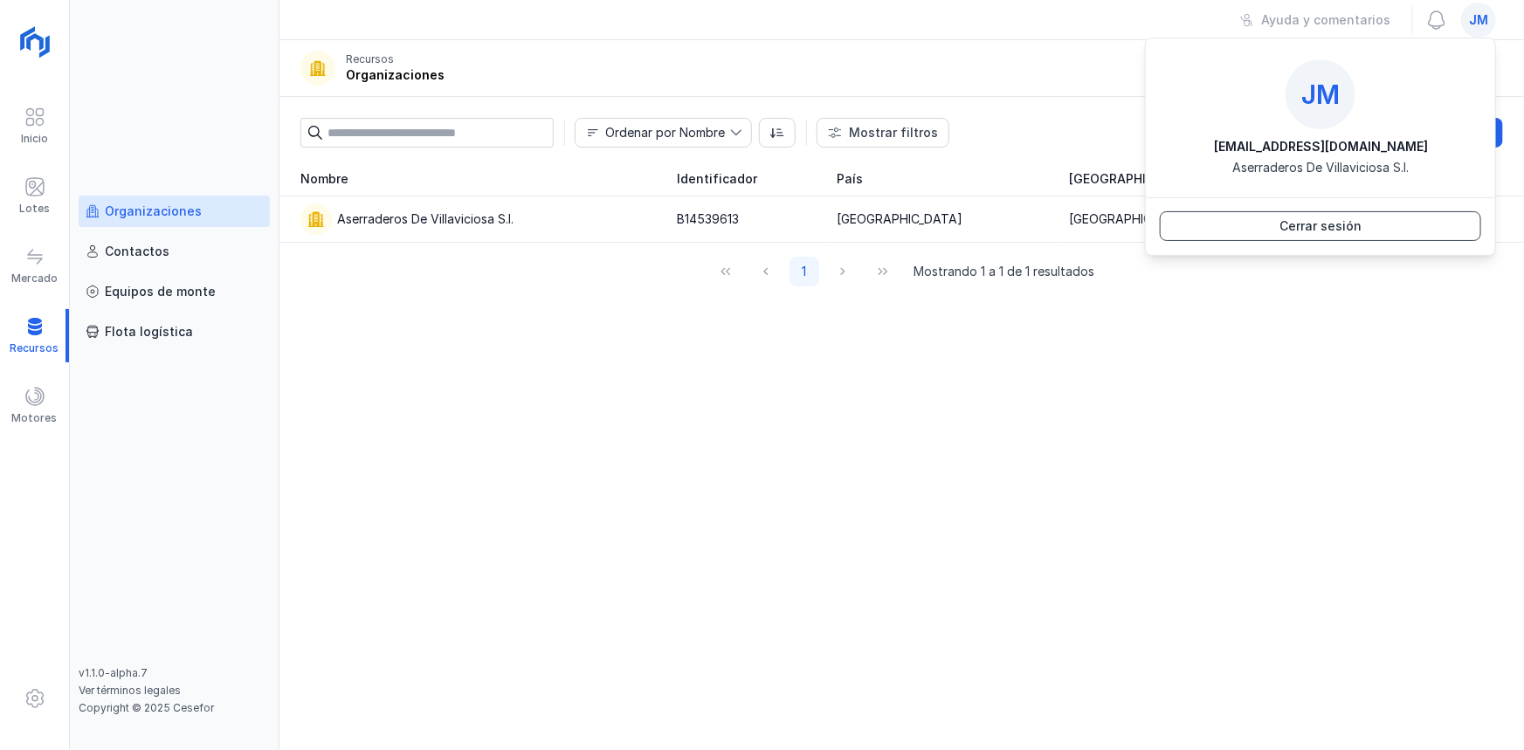
click at [1352, 212] on button "Cerrar sesión" at bounding box center [1320, 226] width 321 height 30
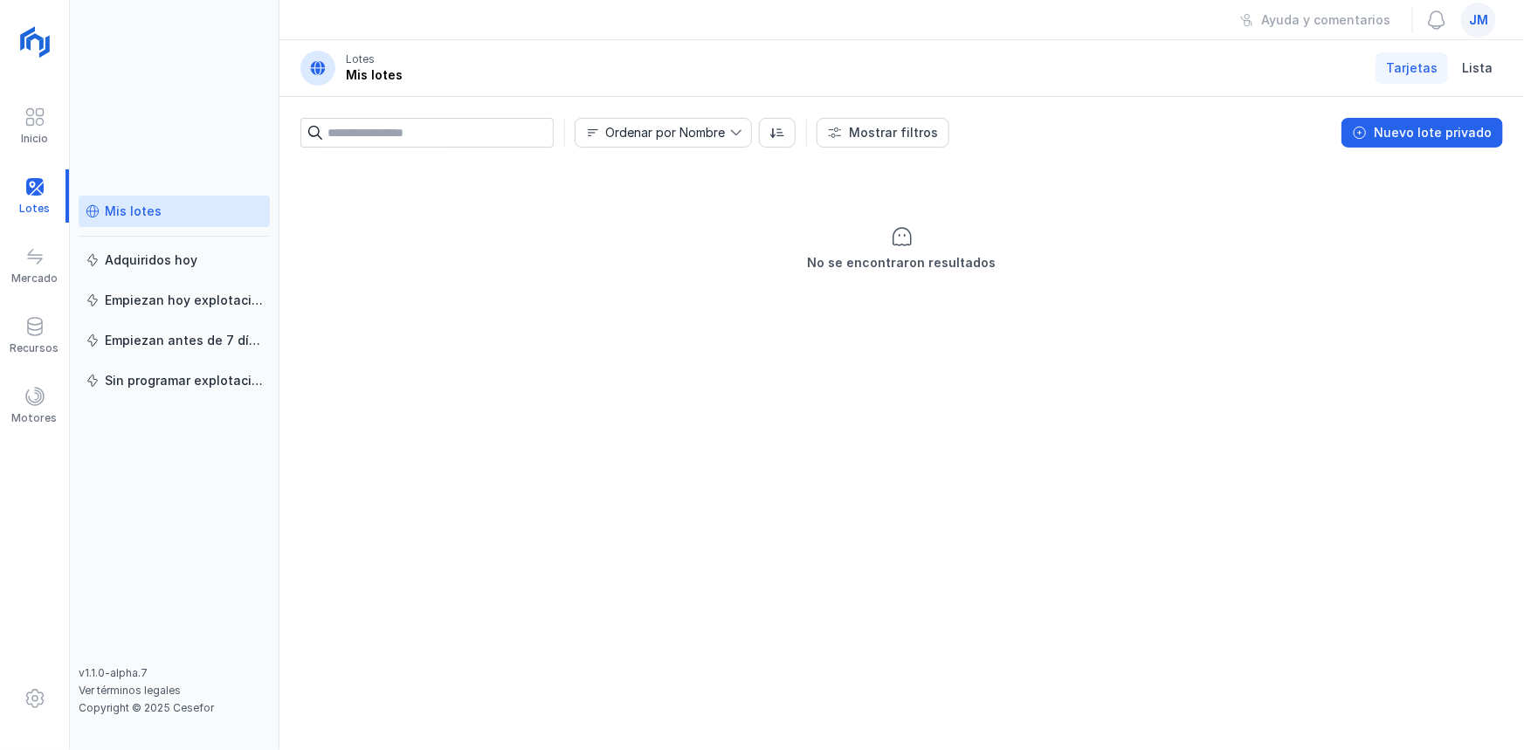
click at [1489, 29] on div "jm" at bounding box center [1478, 20] width 35 height 35
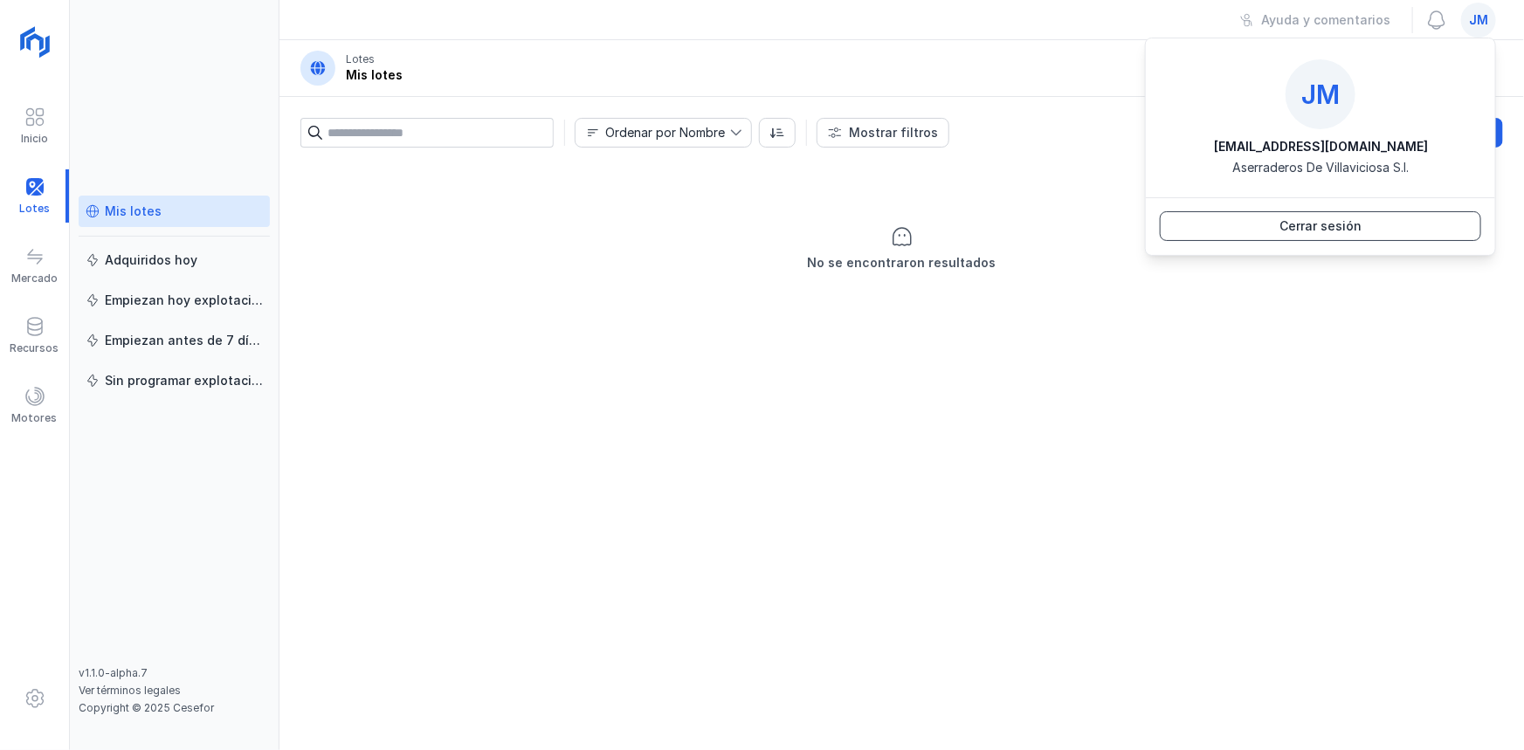
click at [1324, 222] on div "Cerrar sesión" at bounding box center [1321, 226] width 82 height 17
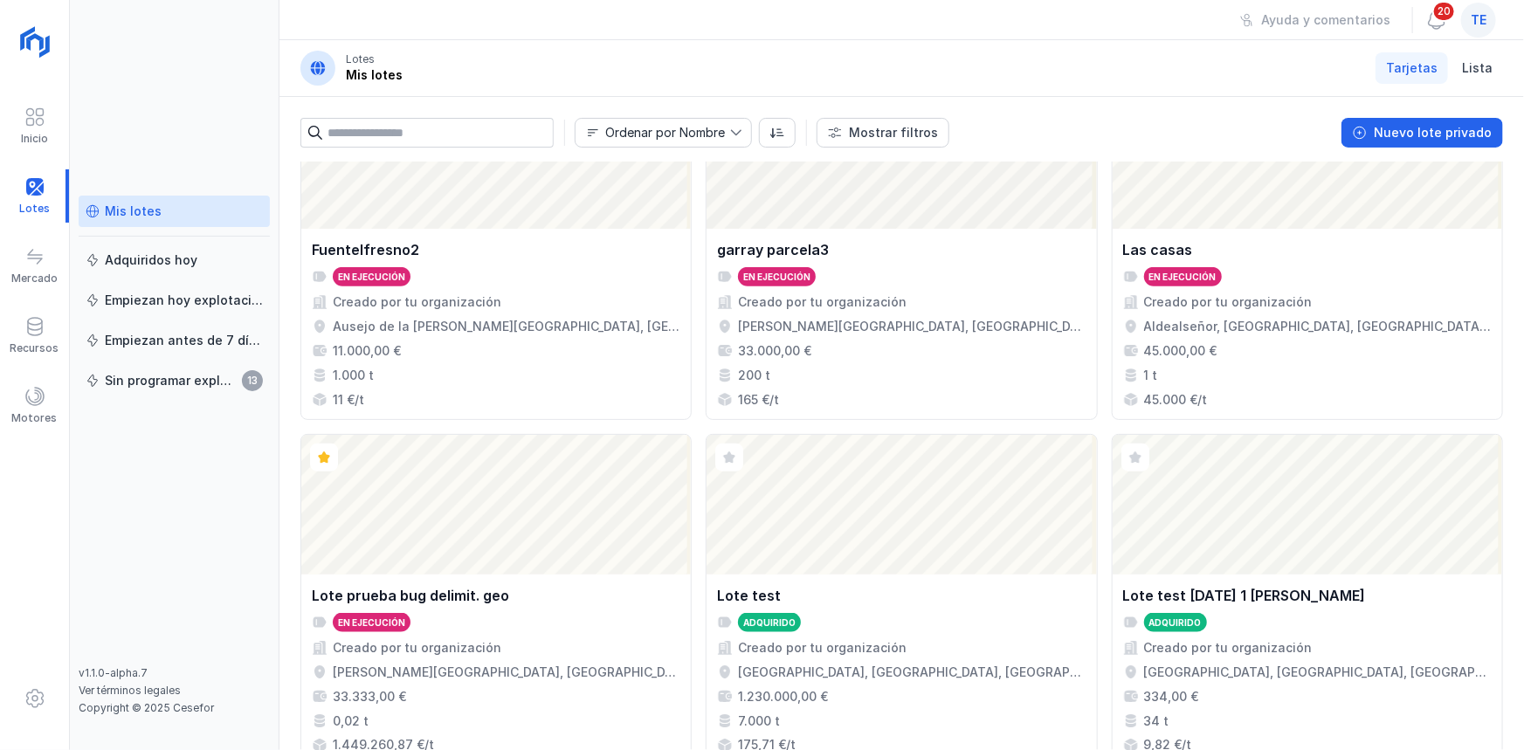
scroll to position [1429, 0]
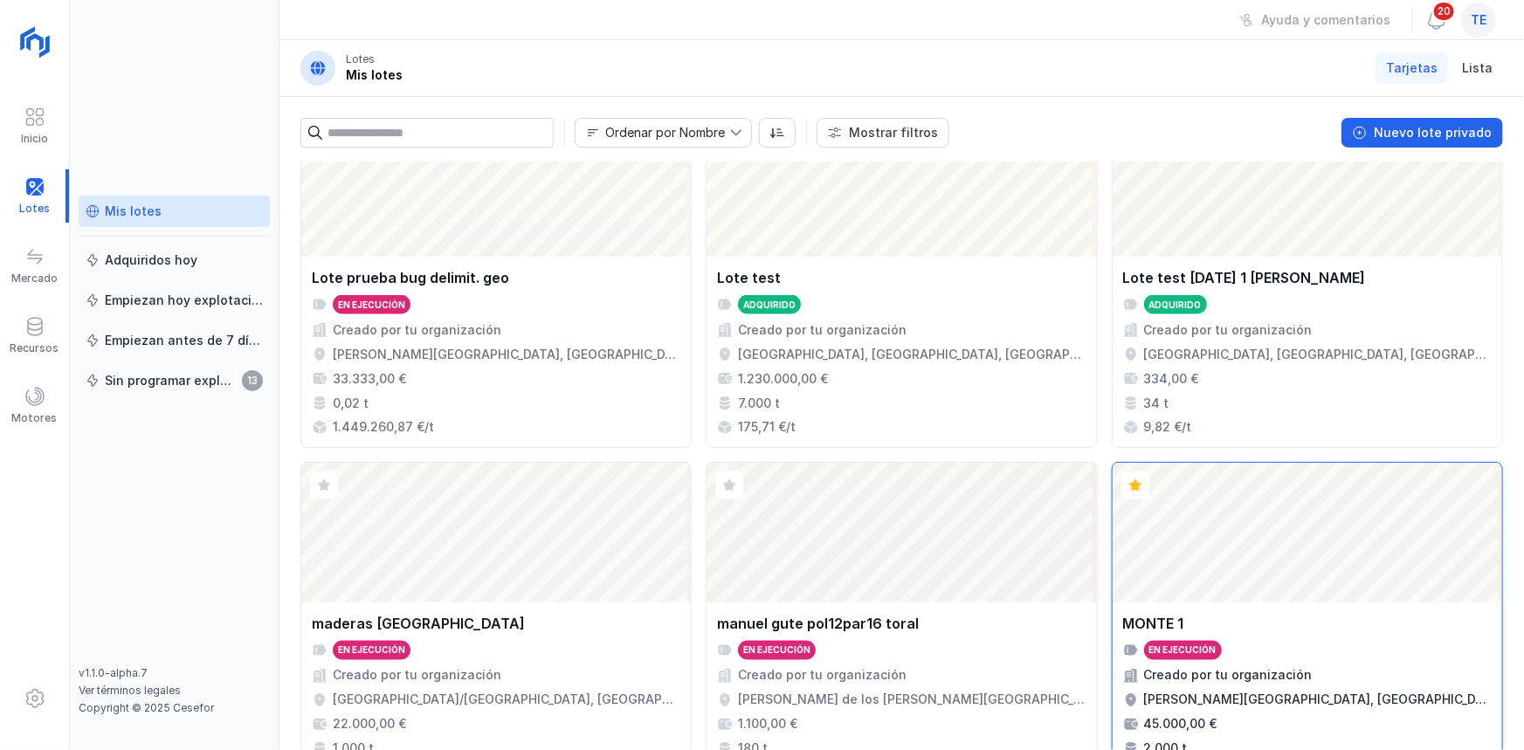
drag, startPoint x: 1159, startPoint y: 574, endPoint x: 1167, endPoint y: 564, distance: 12.4
click at [1160, 572] on div "Abrir lote" at bounding box center [1308, 533] width 390 height 140
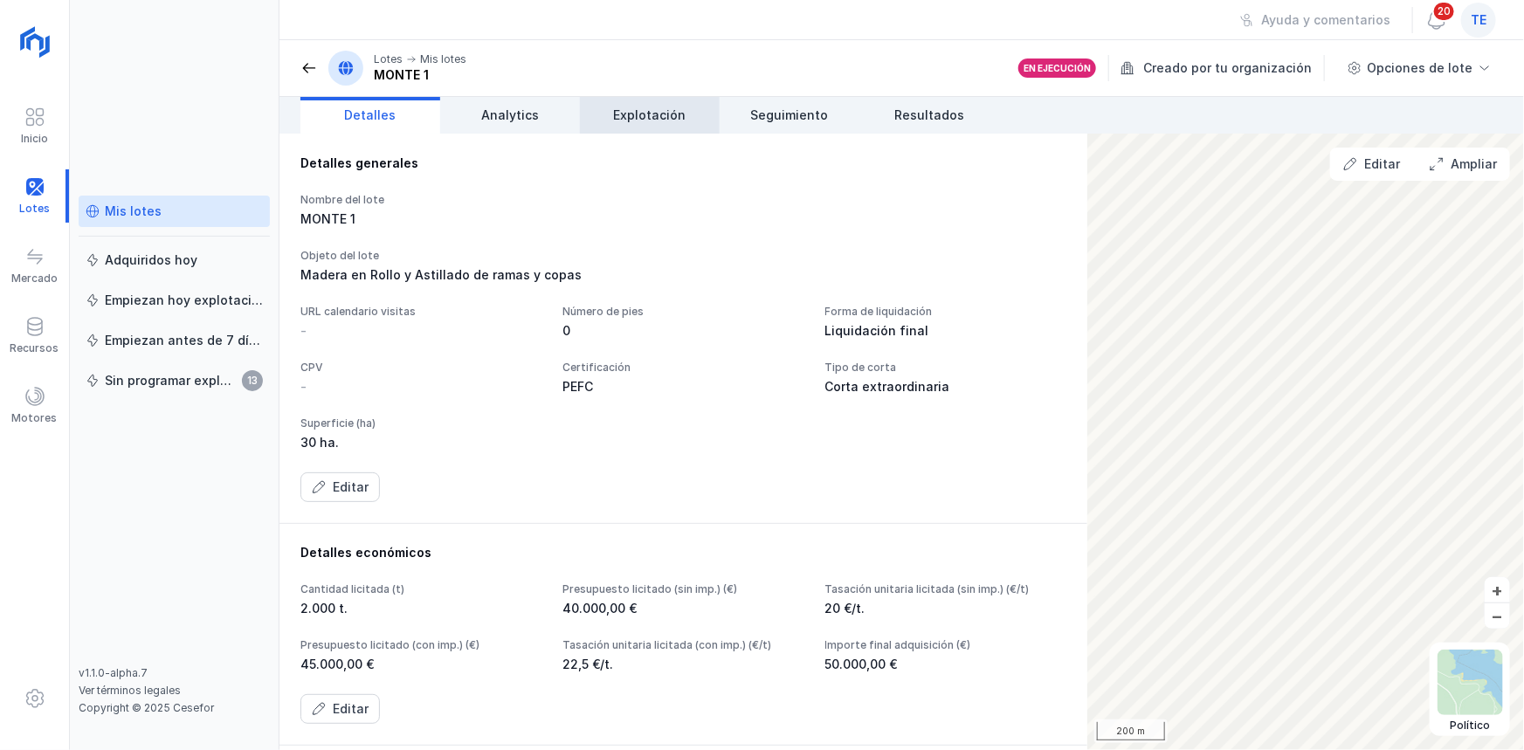
click at [672, 120] on span "Explotación" at bounding box center [650, 115] width 73 height 17
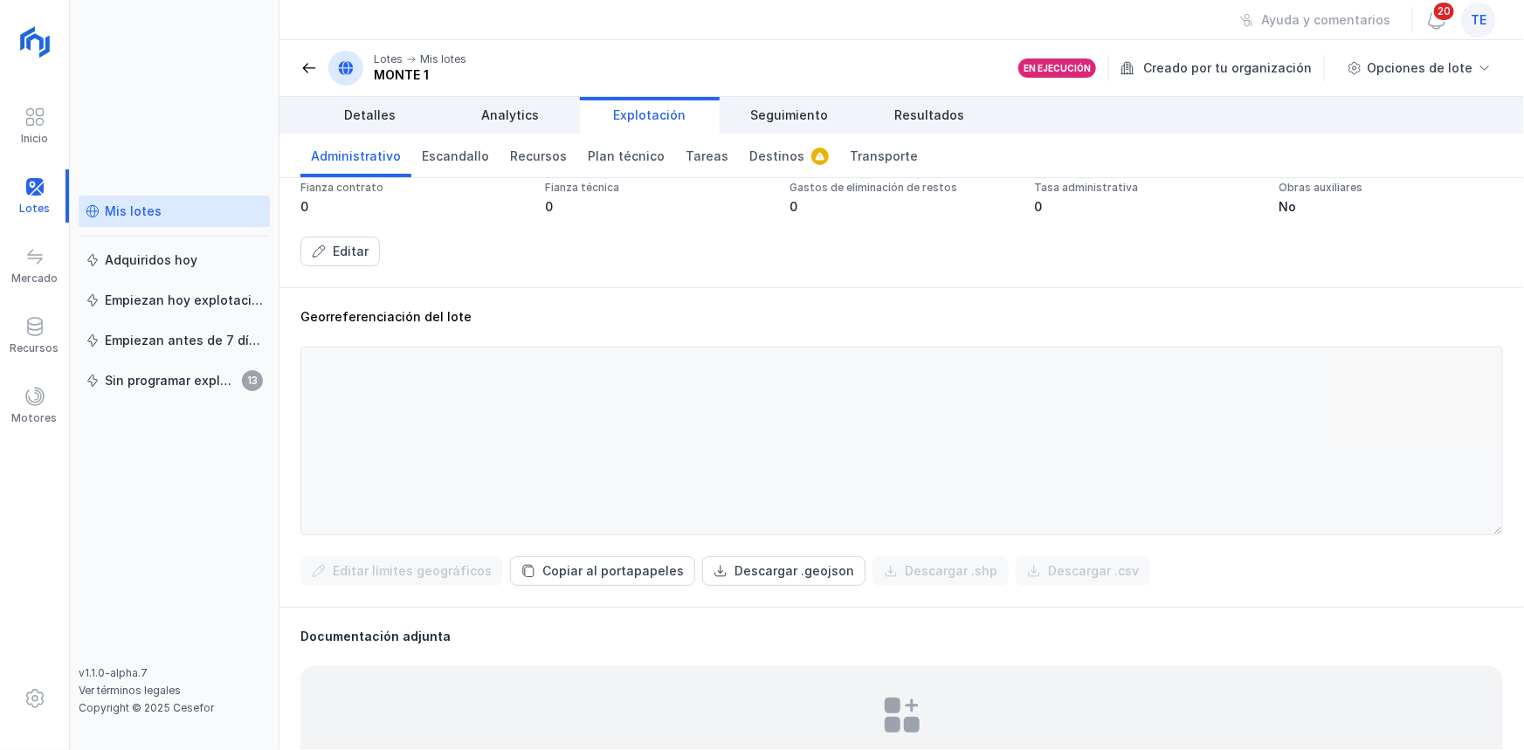
scroll to position [273, 0]
